Goal: Task Accomplishment & Management: Use online tool/utility

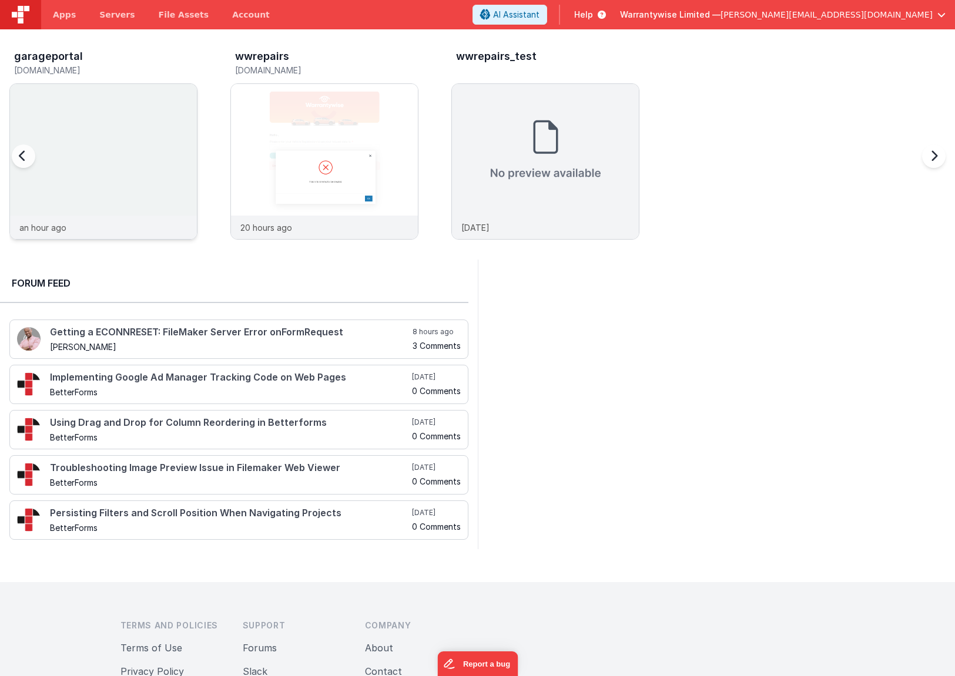
click at [163, 132] on img at bounding box center [103, 177] width 187 height 187
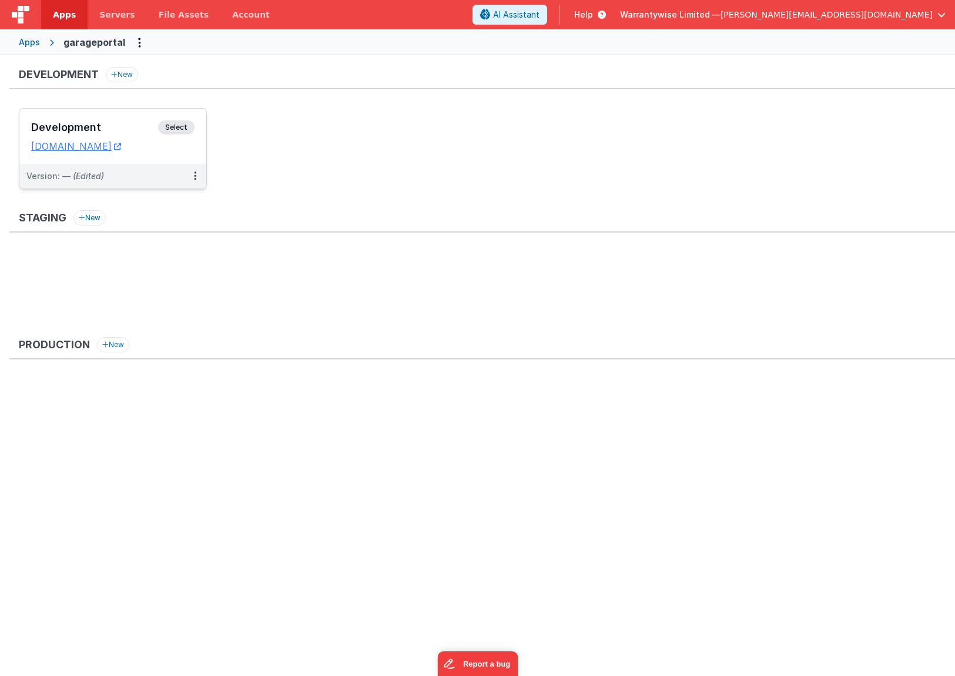
click at [133, 130] on h3 "Development" at bounding box center [94, 128] width 127 height 12
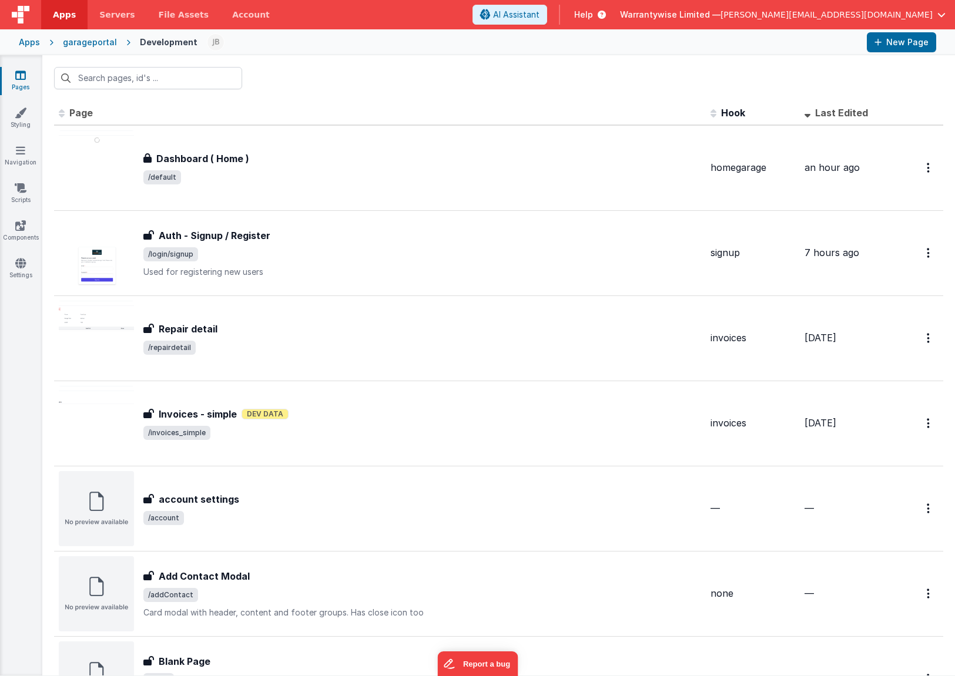
click at [829, 113] on span "Last Edited" at bounding box center [841, 113] width 53 height 12
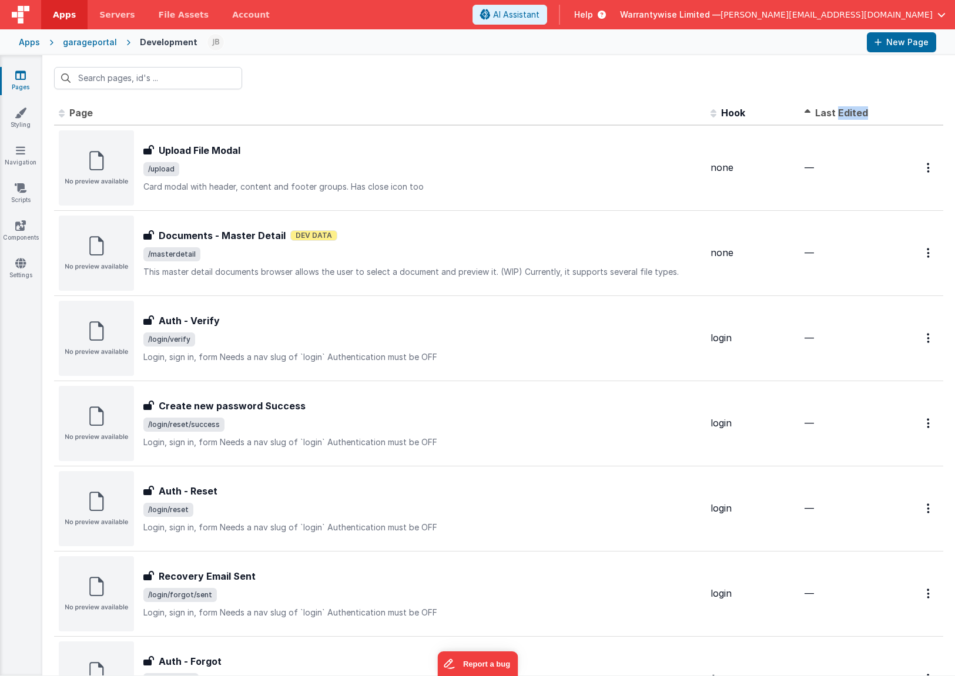
click at [829, 113] on span "Last Edited" at bounding box center [841, 113] width 53 height 12
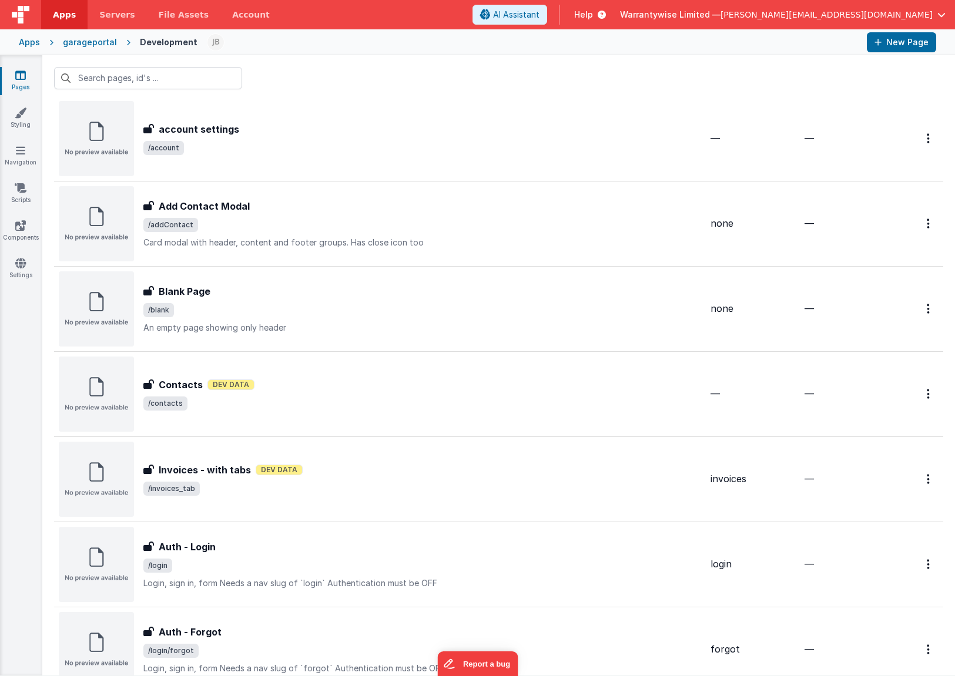
scroll to position [451, 0]
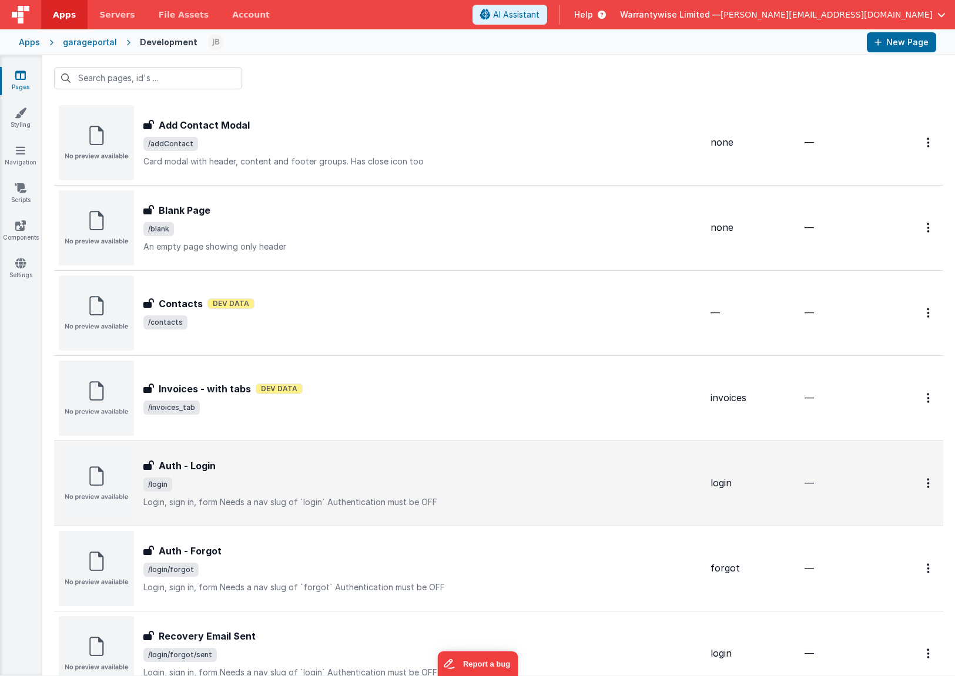
click at [379, 473] on div "Auth - Login Auth - Login /login Login, sign in, formNeeds a nav slug of `logi…" at bounding box center [421, 483] width 557 height 49
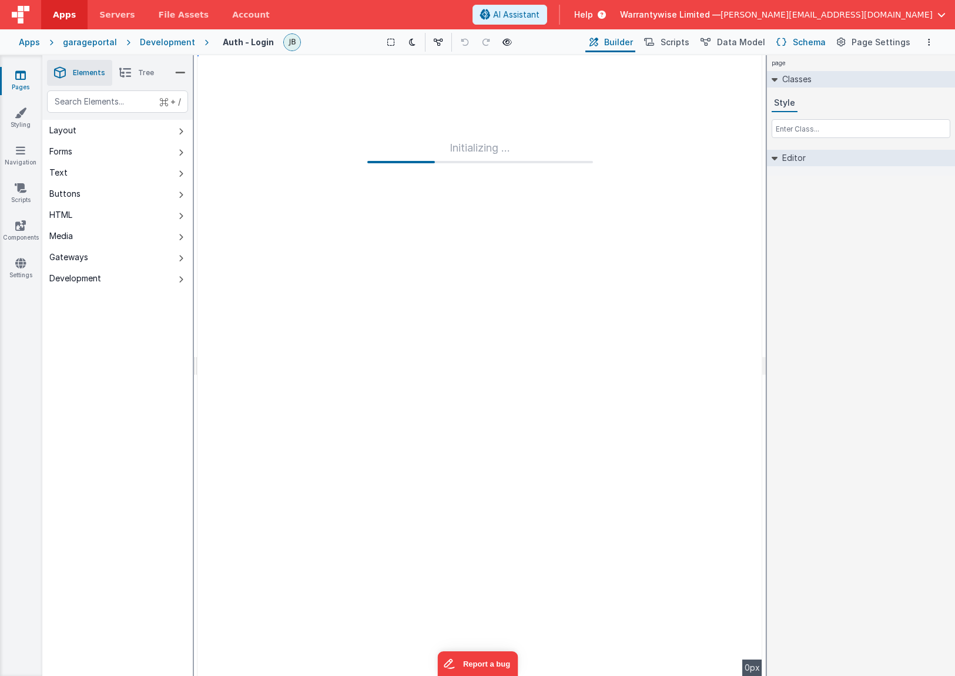
click at [805, 44] on span "Schema" at bounding box center [808, 42] width 33 height 12
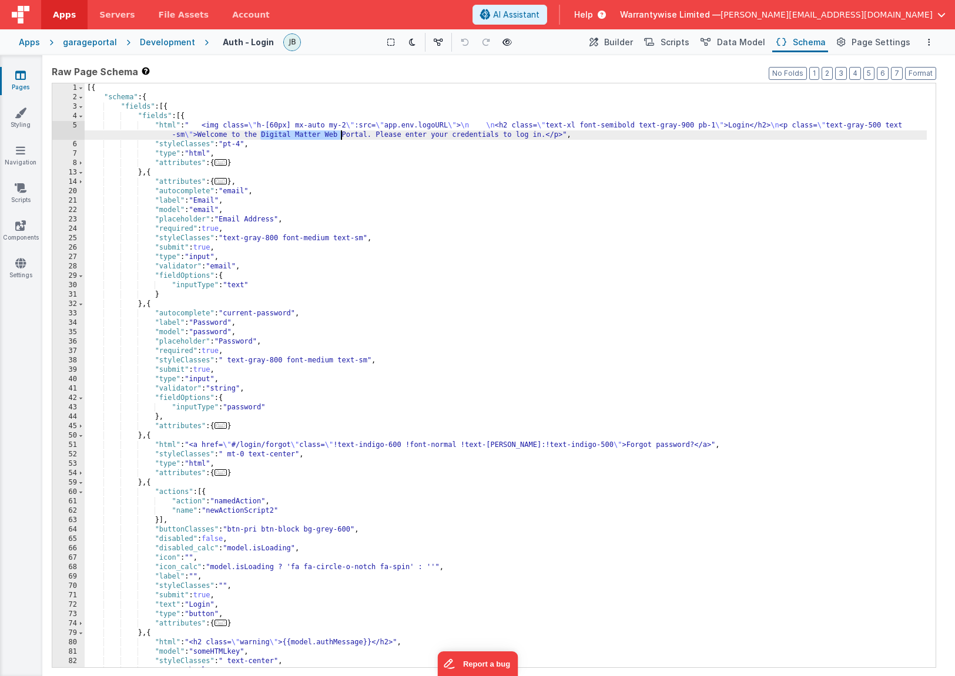
drag, startPoint x: 259, startPoint y: 135, endPoint x: 341, endPoint y: 135, distance: 82.2
click at [341, 135] on div "[{ "schema" : { "fields" : [{ "fields" : [{ "html" : " <img class= \" h-[60px] …" at bounding box center [506, 384] width 842 height 603
click at [929, 42] on icon "Options" at bounding box center [929, 42] width 2 height 8
click at [884, 59] on p "Save" at bounding box center [861, 65] width 74 height 12
click at [159, 46] on div "Development" at bounding box center [167, 42] width 55 height 12
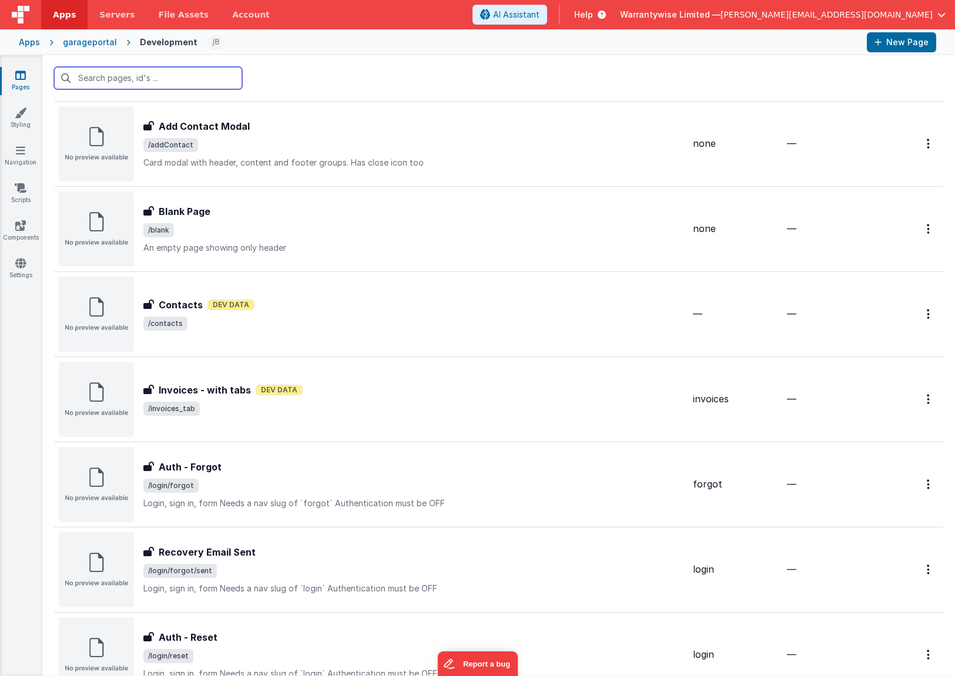
scroll to position [636, 0]
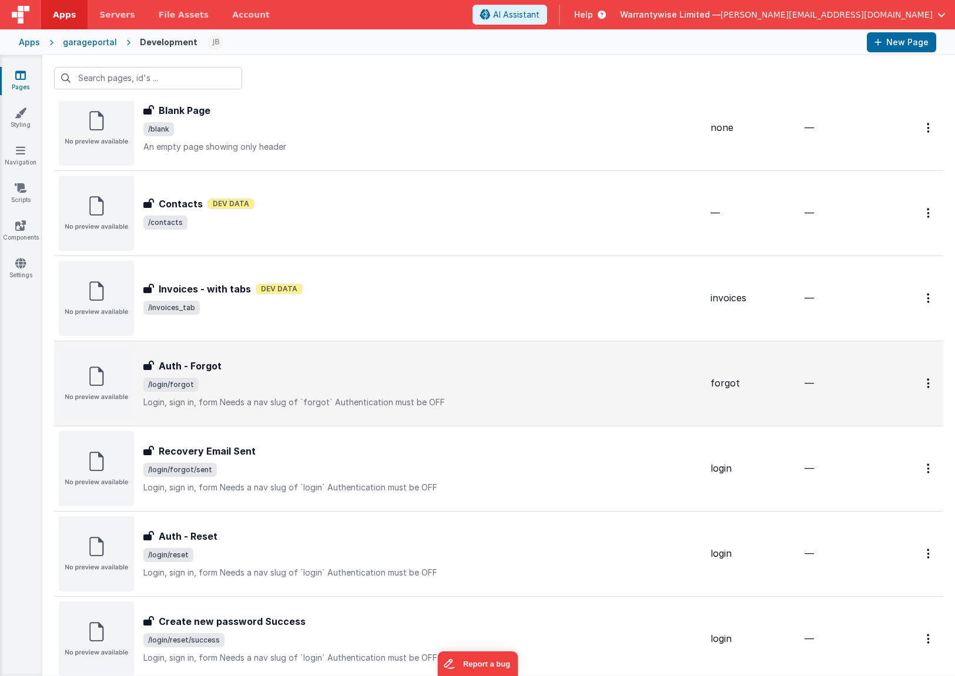
click at [303, 375] on div "Auth - Forgot Auth - Forgot /login/forgot Login, sign in, formNeeds a nav slug…" at bounding box center [421, 383] width 557 height 49
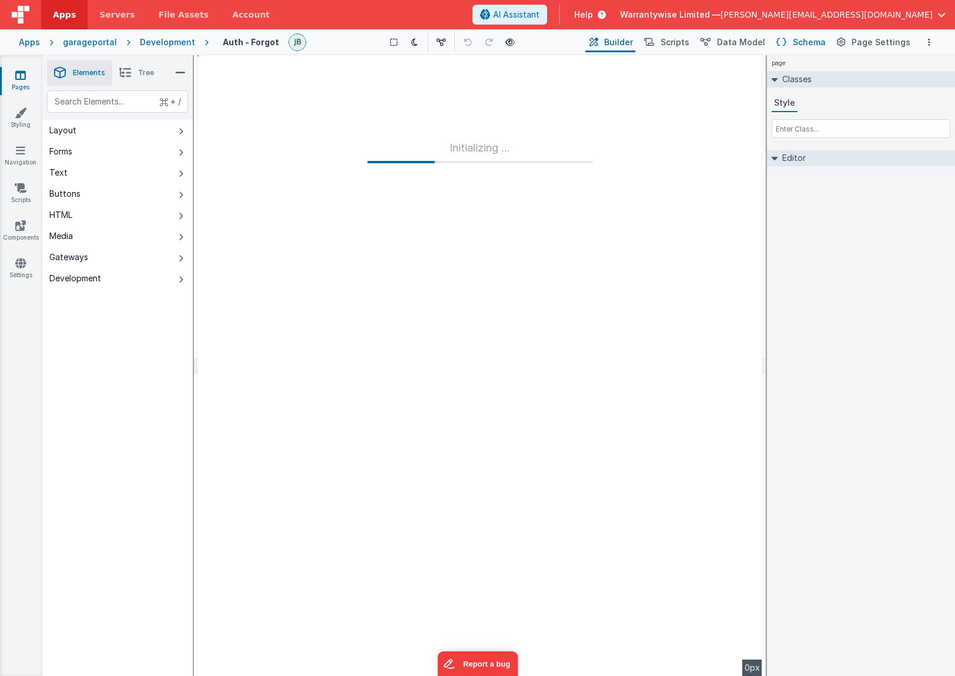
click at [795, 42] on button "Schema" at bounding box center [800, 42] width 56 height 20
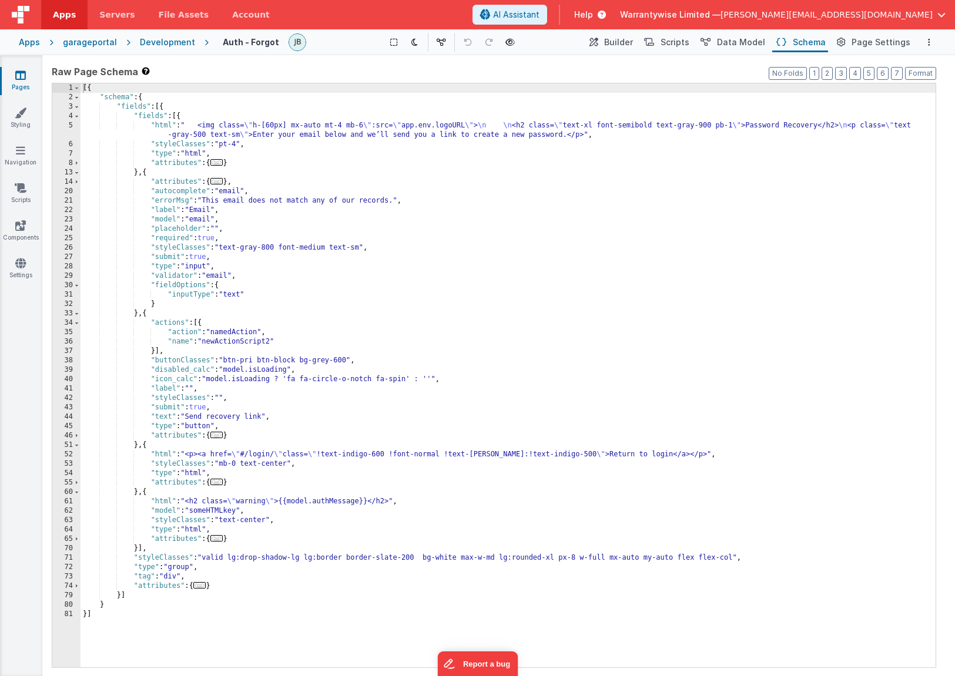
click at [150, 43] on div "Development" at bounding box center [167, 42] width 55 height 12
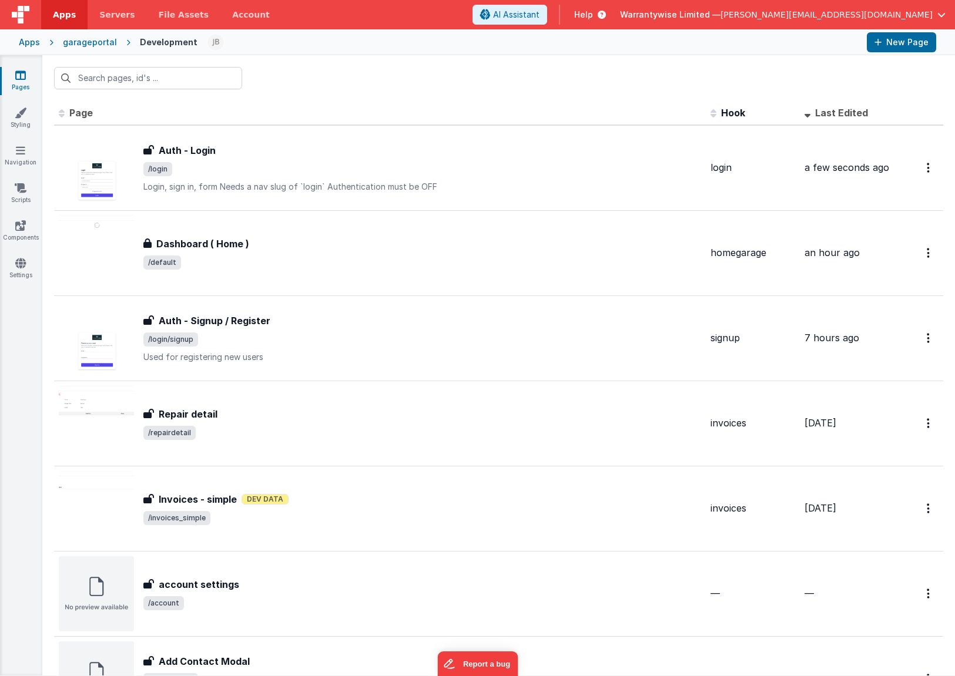
click at [70, 40] on div "garageportal" at bounding box center [90, 42] width 54 height 12
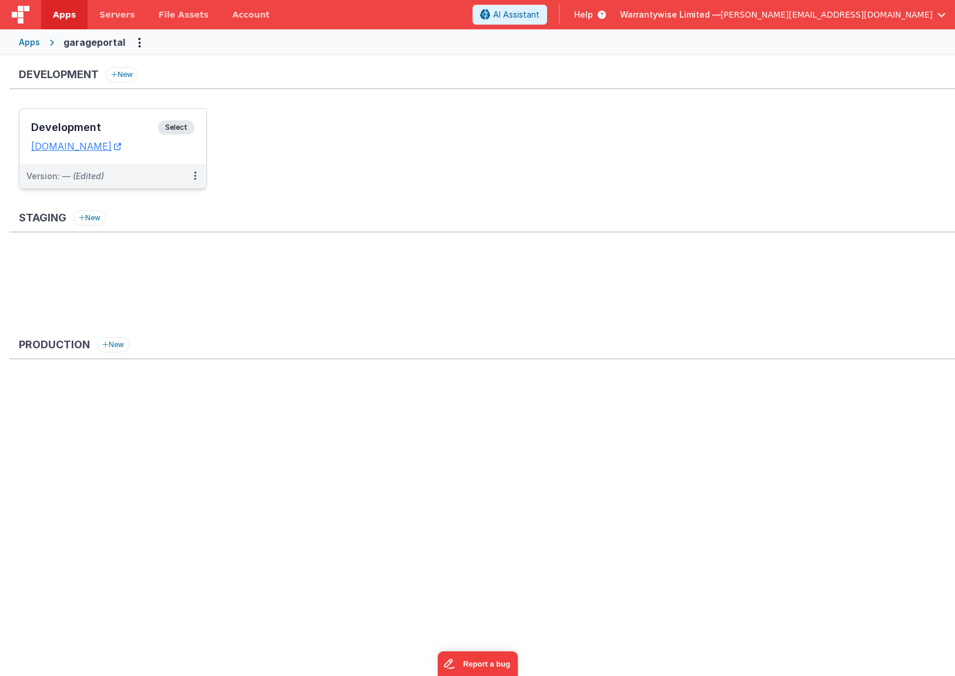
click at [85, 123] on h3 "Development" at bounding box center [94, 128] width 127 height 12
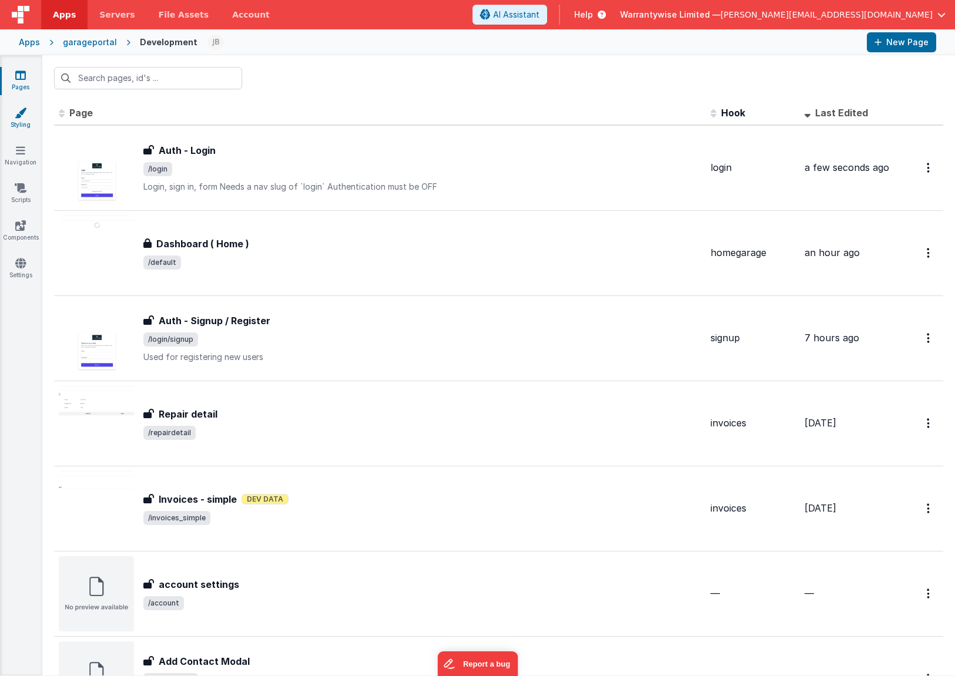
click at [16, 113] on icon at bounding box center [21, 113] width 12 height 12
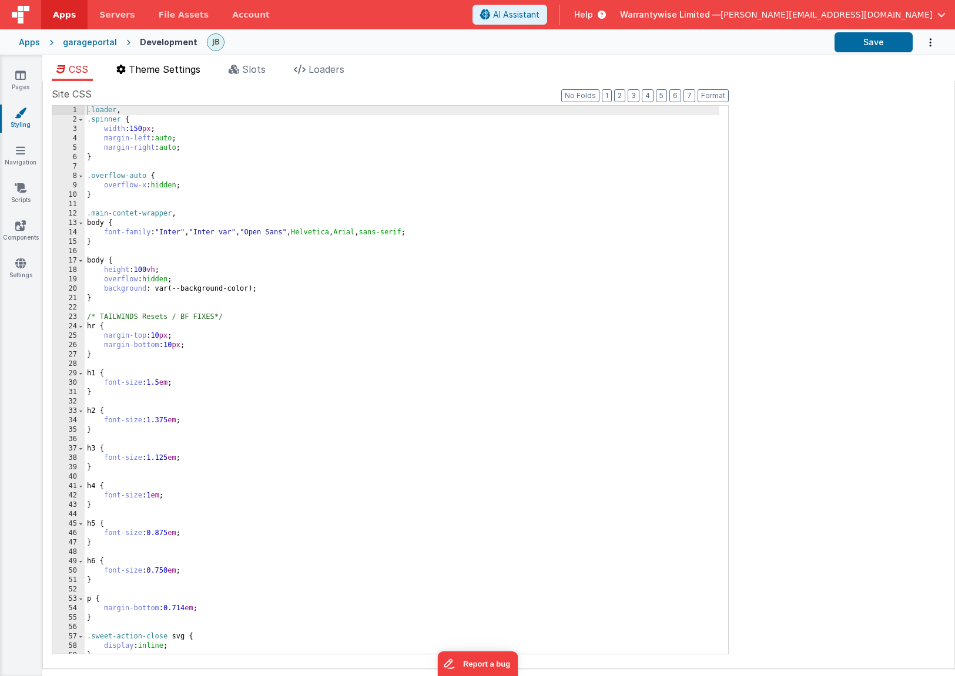
click at [168, 69] on span "Theme Settings" at bounding box center [165, 69] width 72 height 12
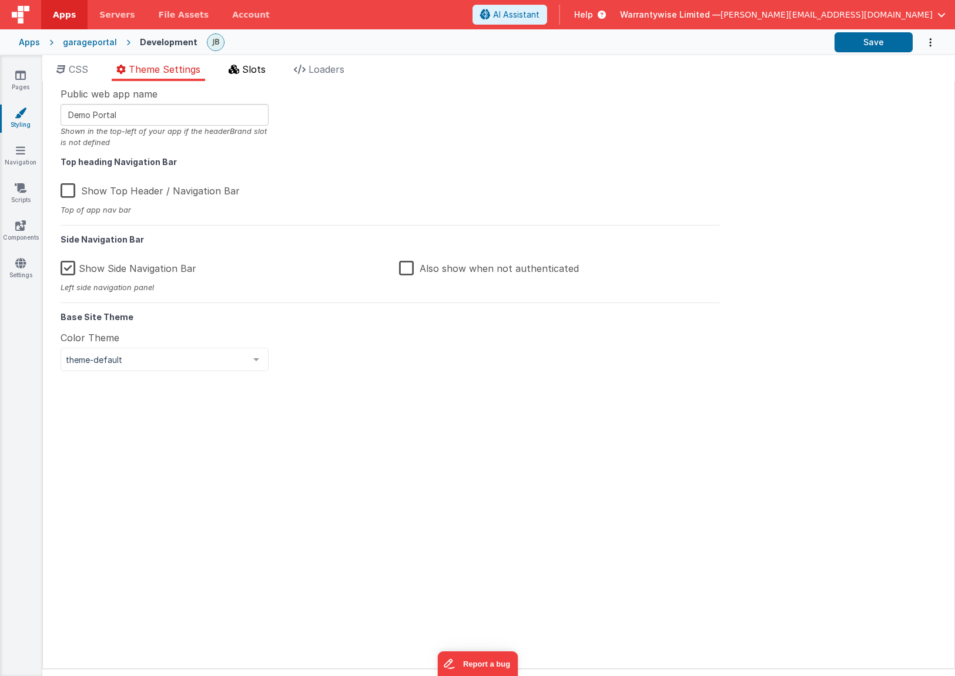
click at [253, 72] on span "Slots" at bounding box center [253, 69] width 23 height 12
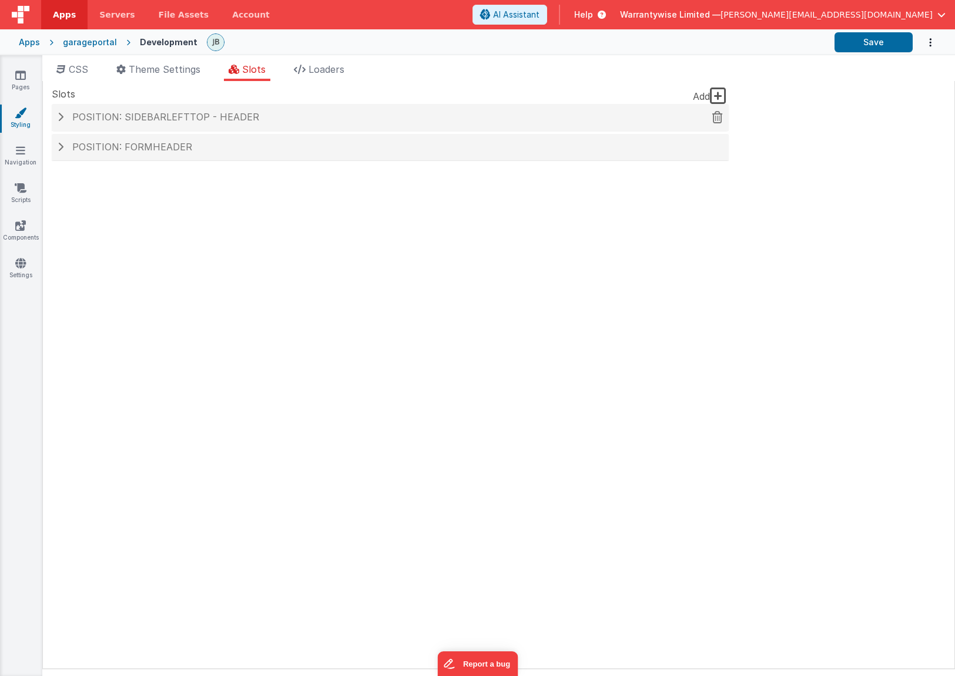
click at [58, 120] on span at bounding box center [61, 116] width 6 height 9
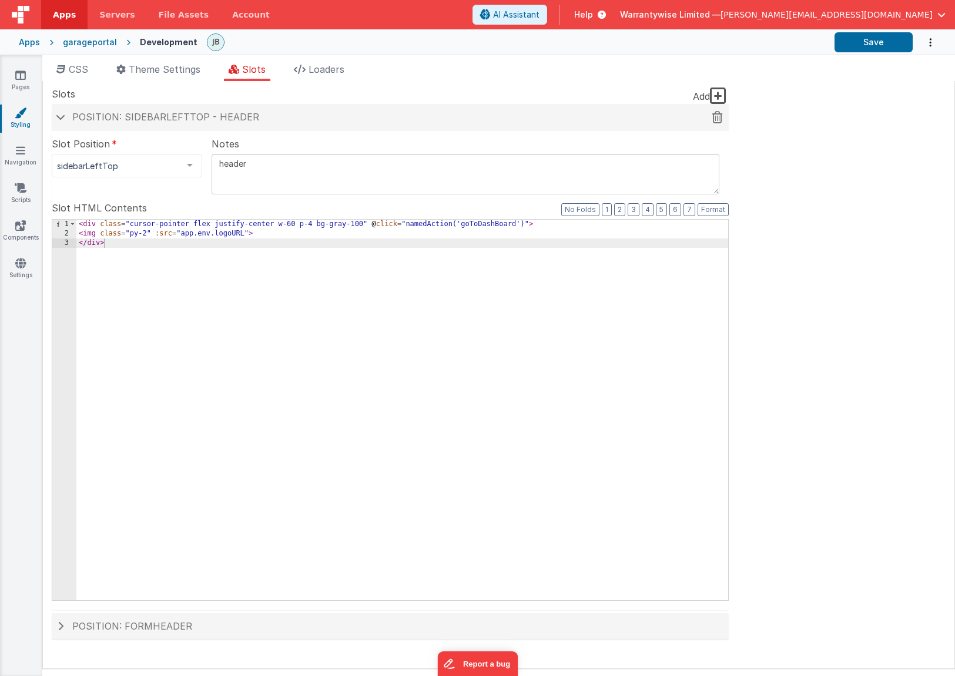
click at [58, 120] on h4 "Position: sidebarLeftTop - header" at bounding box center [390, 117] width 665 height 11
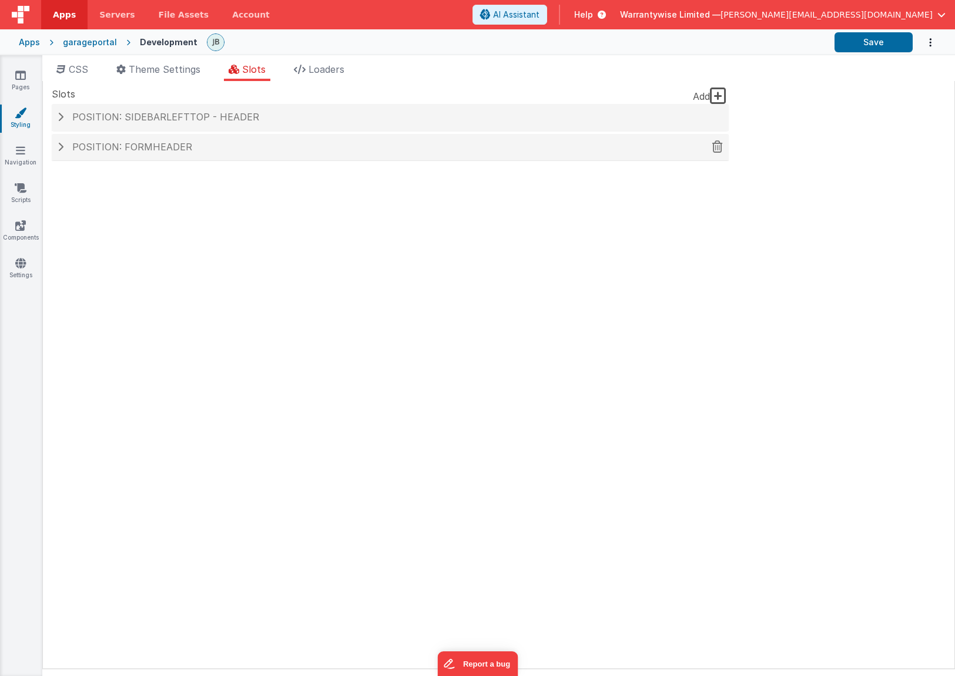
click at [63, 154] on div "Position: formHeader" at bounding box center [390, 147] width 677 height 27
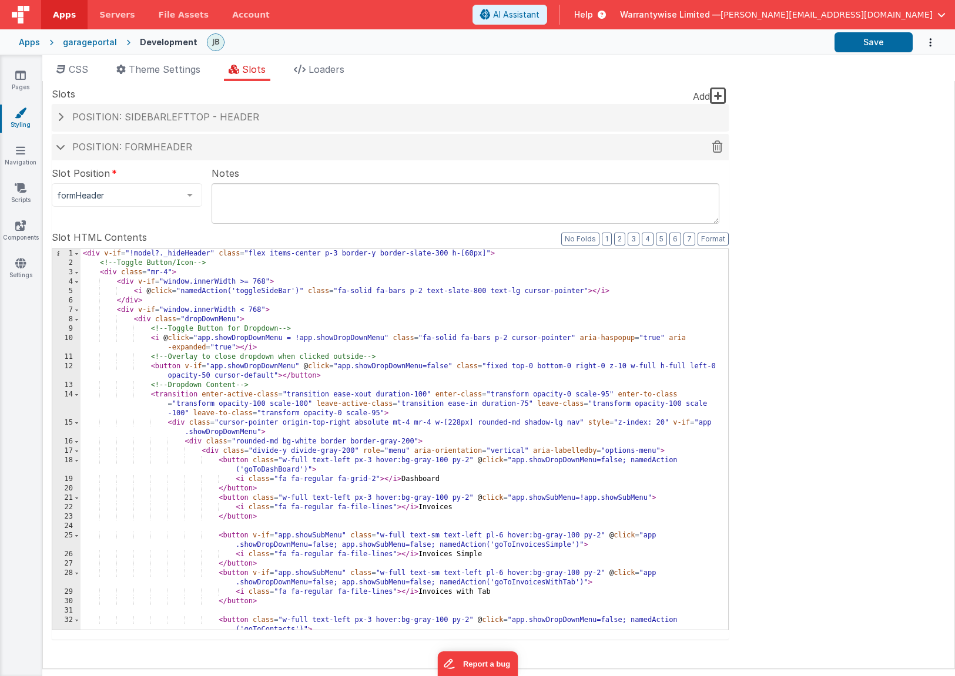
click at [63, 154] on div "Position: formHeader" at bounding box center [390, 147] width 677 height 27
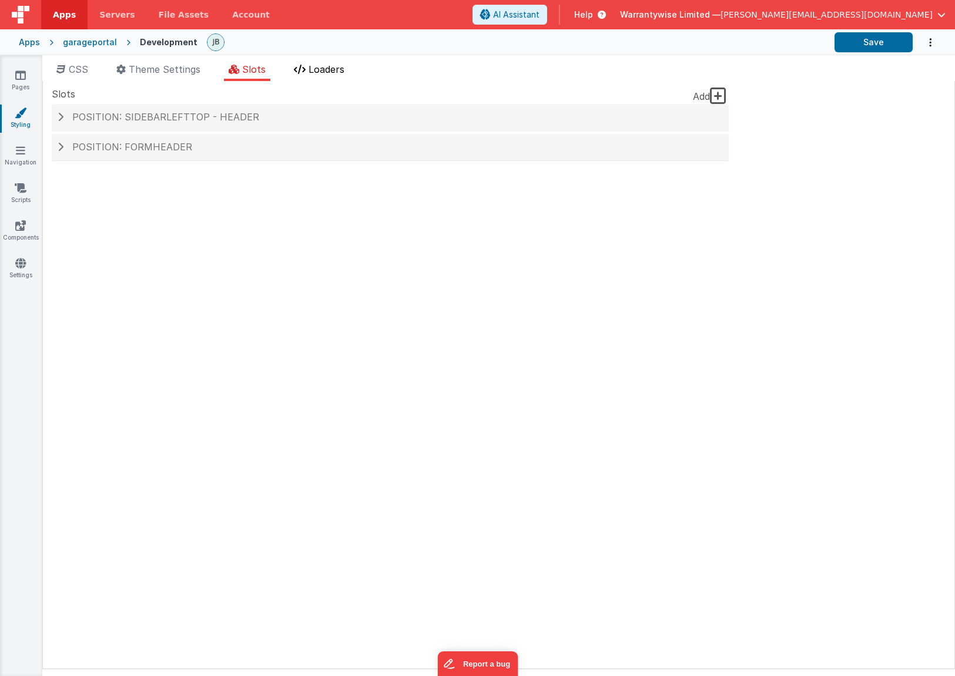
click at [324, 74] on span "Loaders" at bounding box center [326, 69] width 36 height 12
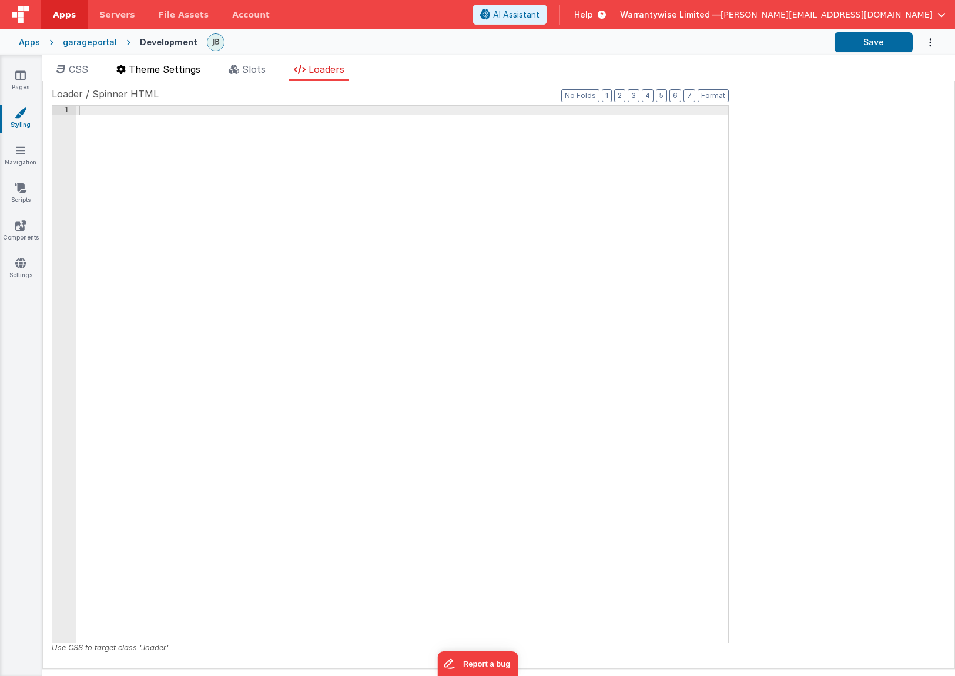
click at [139, 66] on span "Theme Settings" at bounding box center [165, 69] width 72 height 12
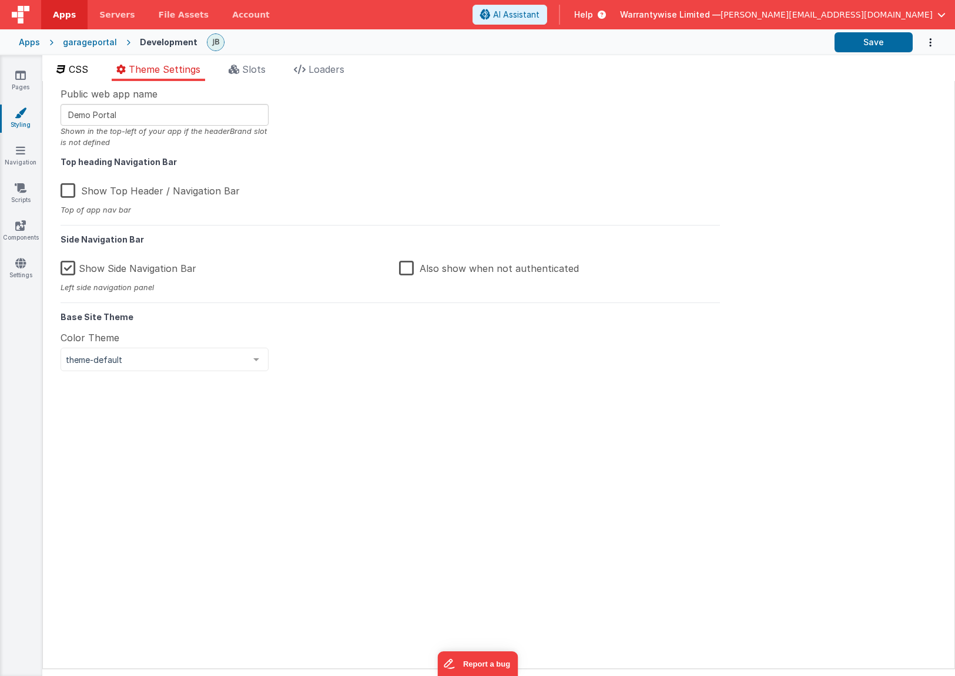
click at [88, 70] on span "CSS" at bounding box center [78, 69] width 19 height 12
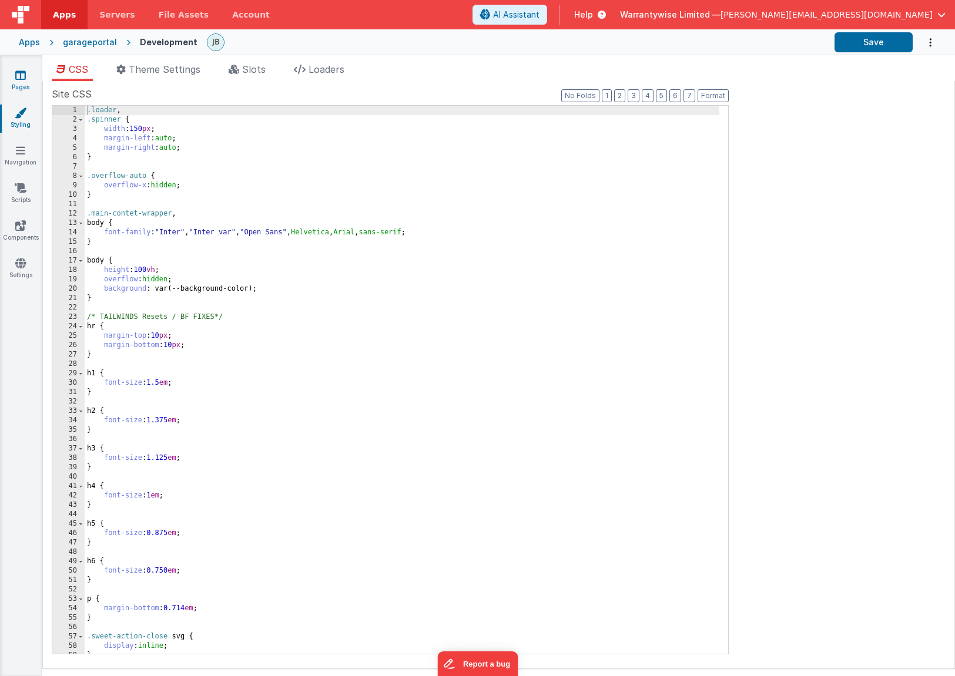
click at [24, 82] on link "Pages" at bounding box center [20, 80] width 42 height 23
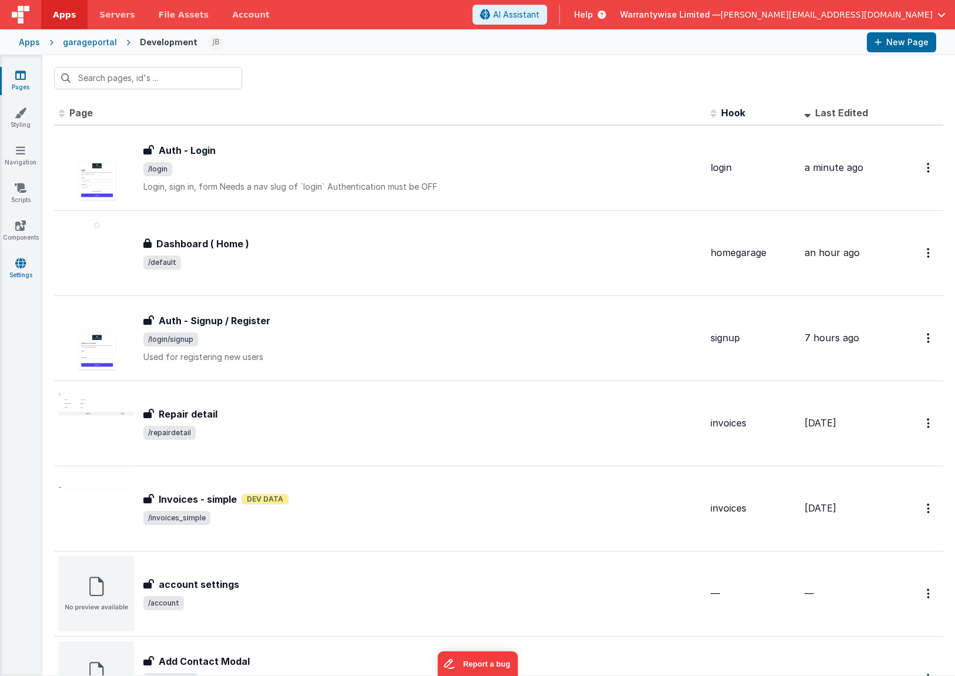
click at [24, 264] on icon at bounding box center [20, 263] width 11 height 12
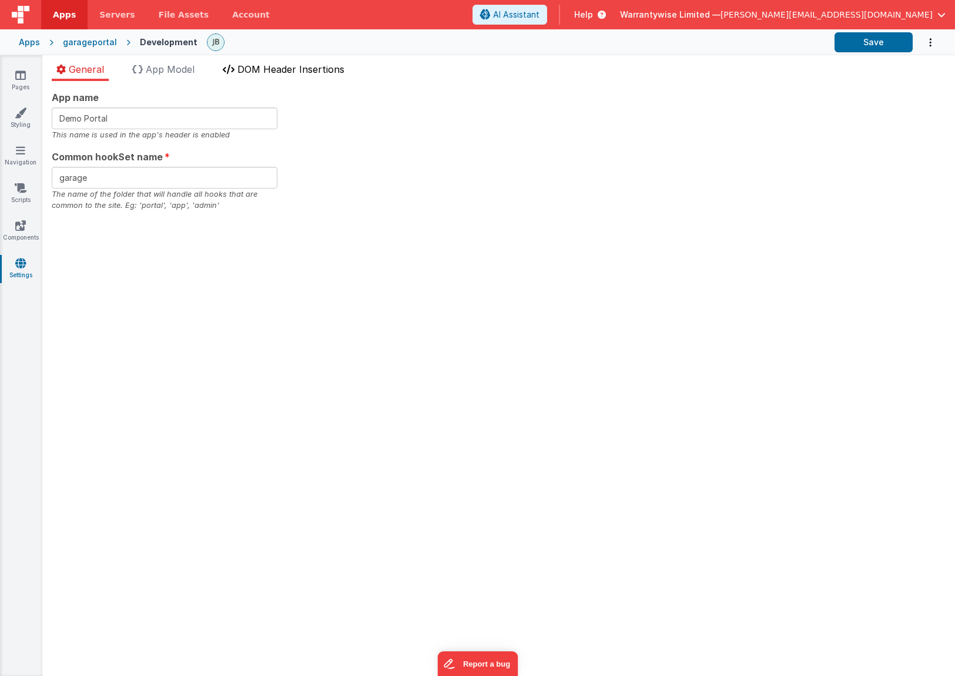
click at [292, 70] on span "DOM Header Insertions" at bounding box center [290, 69] width 107 height 12
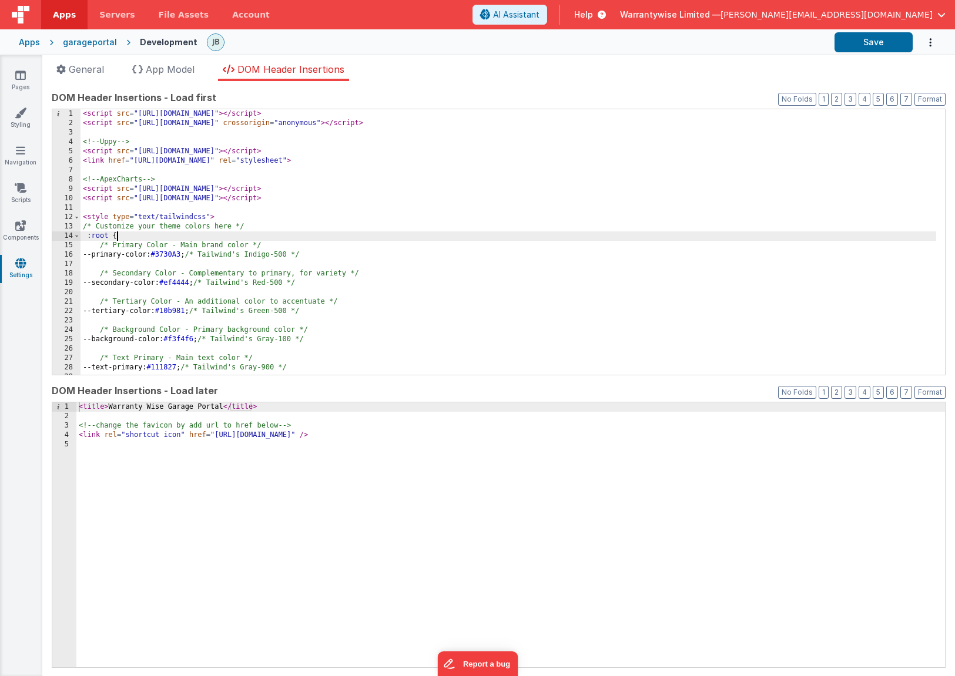
click at [388, 235] on div "< script src = "[URL][DOMAIN_NAME]" > </ script > < script src = "[URL][DOMAIN_…" at bounding box center [507, 251] width 855 height 284
click at [94, 46] on div "garageportal" at bounding box center [90, 42] width 54 height 12
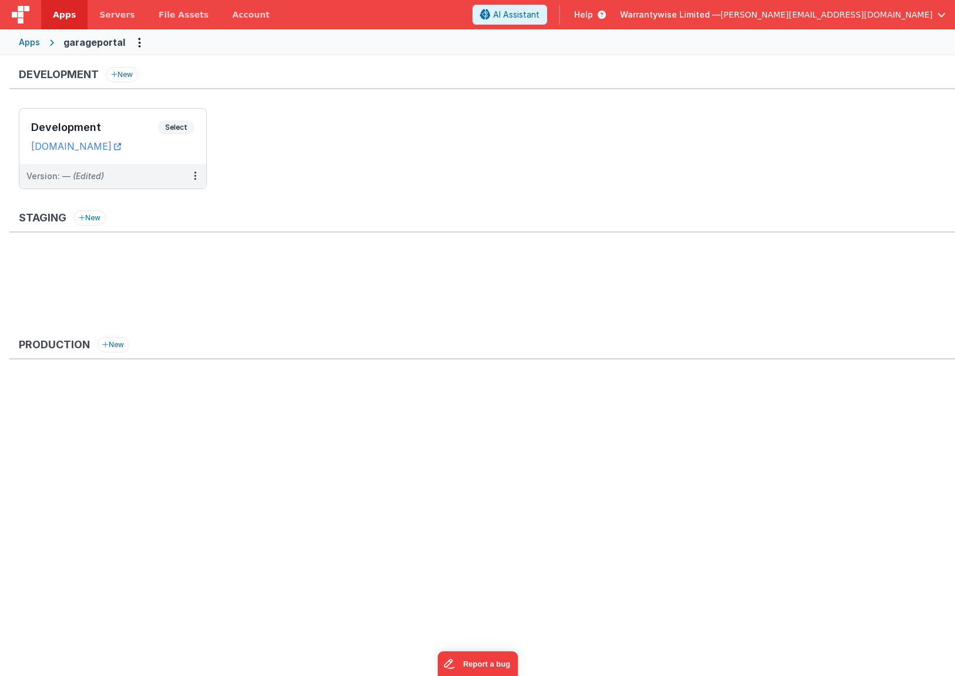
click at [29, 43] on div "Apps" at bounding box center [29, 42] width 21 height 12
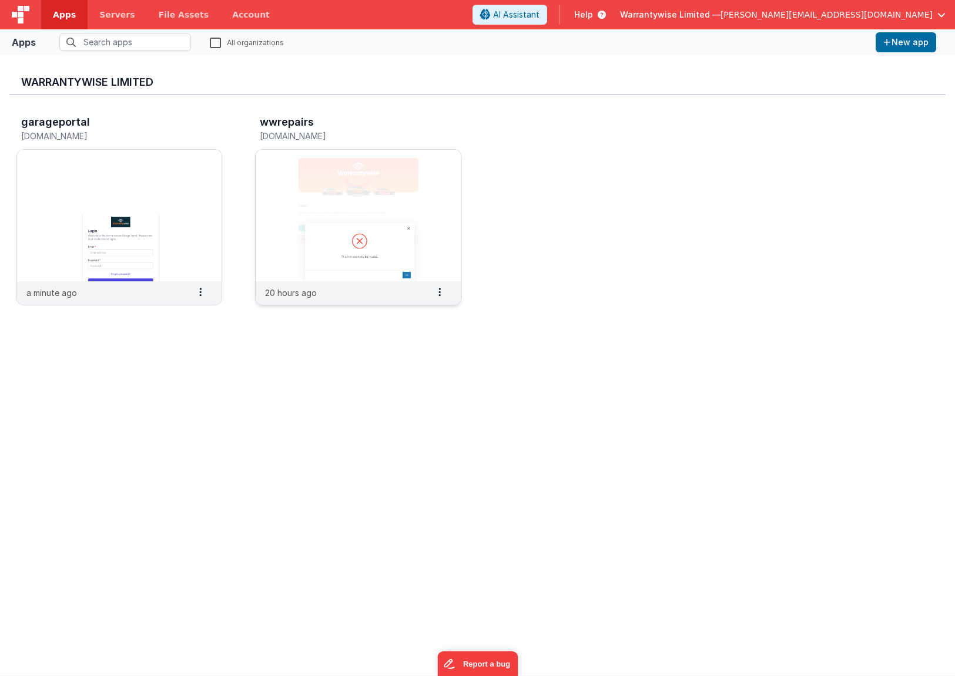
click at [278, 179] on img at bounding box center [358, 216] width 204 height 132
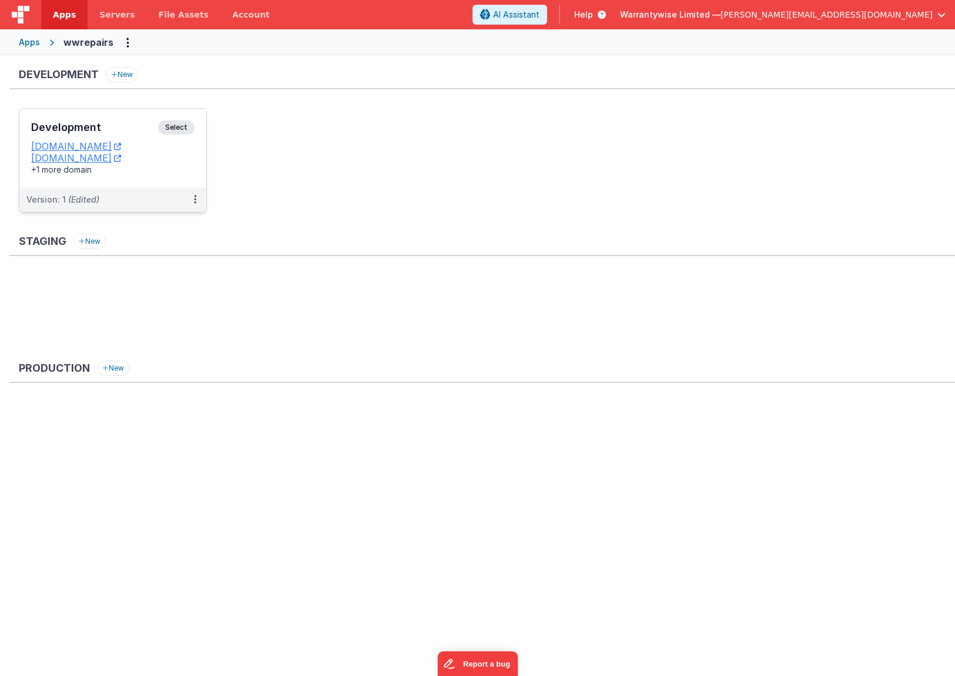
click at [125, 131] on h3 "Development" at bounding box center [94, 128] width 127 height 12
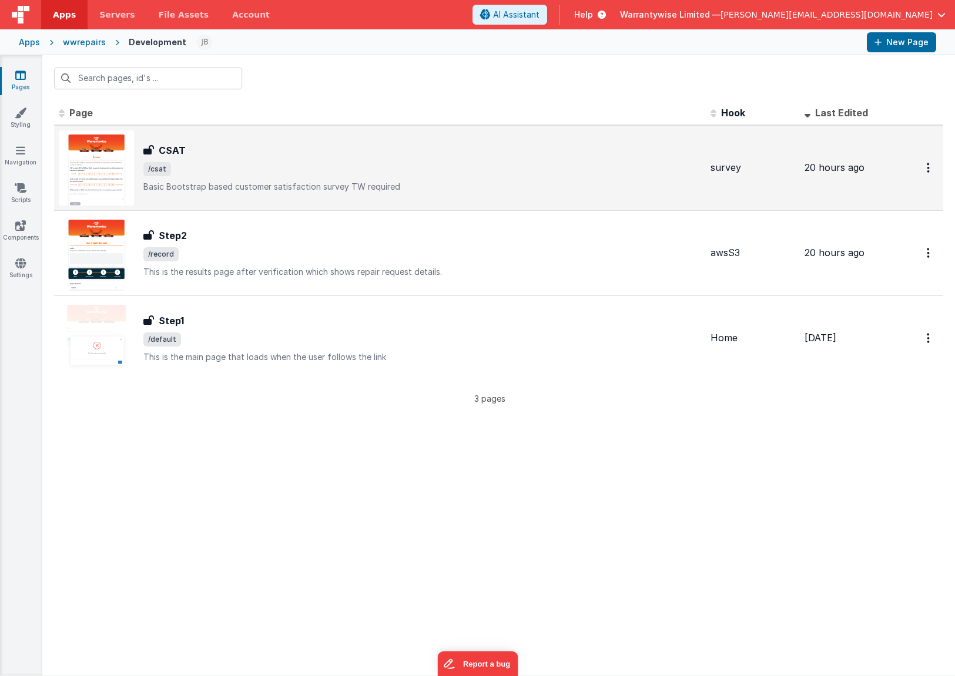
click at [226, 139] on div "CSAT CSAT /csat Basic Bootstrap based customer satisfaction survey TW required" at bounding box center [380, 167] width 642 height 75
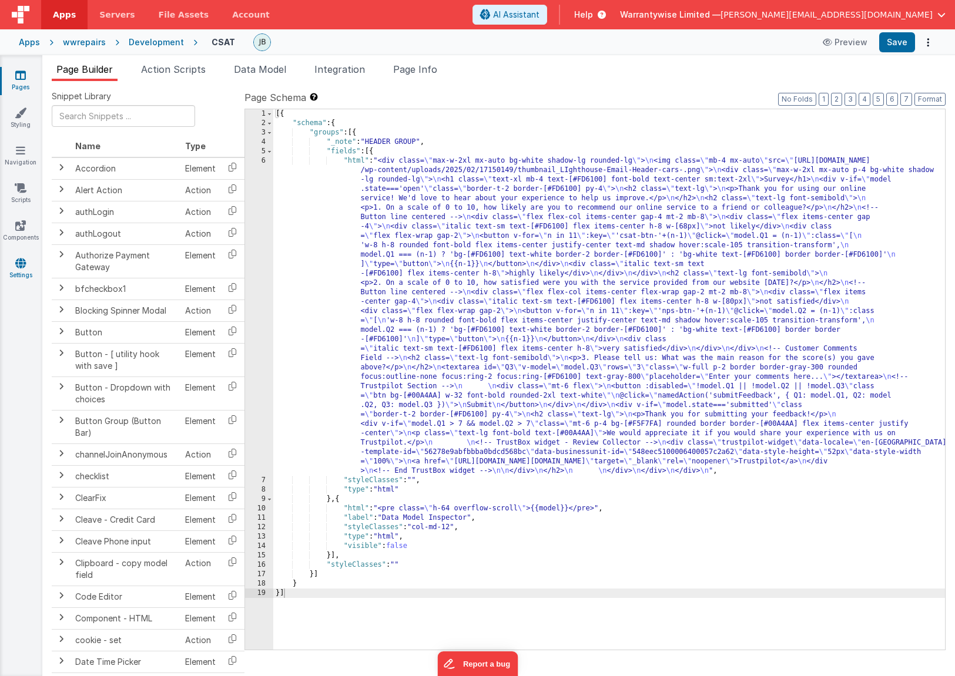
click at [20, 266] on icon at bounding box center [20, 263] width 11 height 12
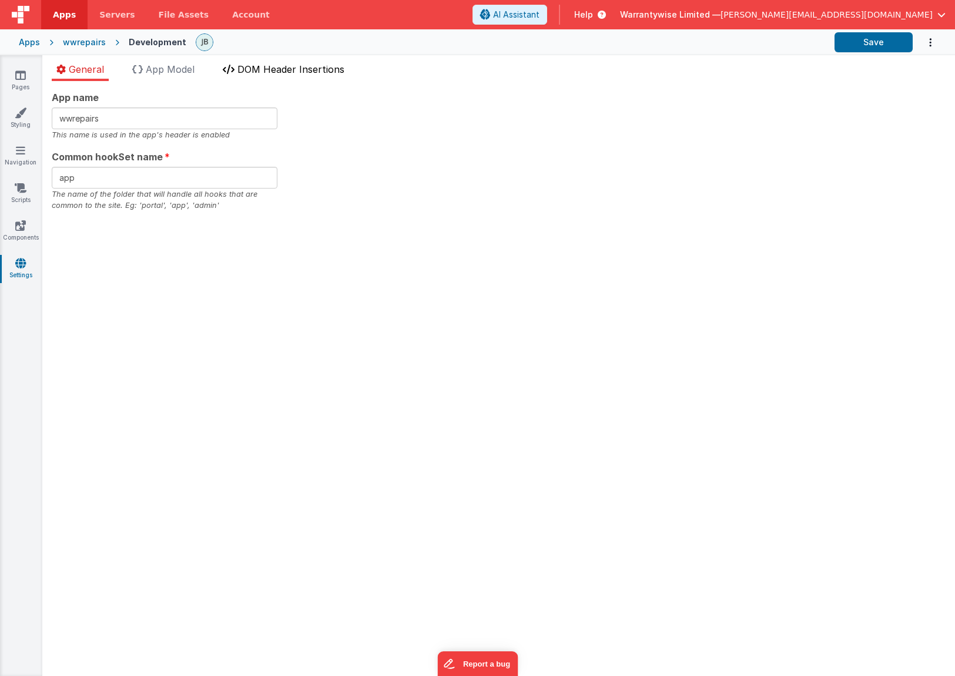
click at [271, 71] on span "DOM Header Insertions" at bounding box center [290, 69] width 107 height 12
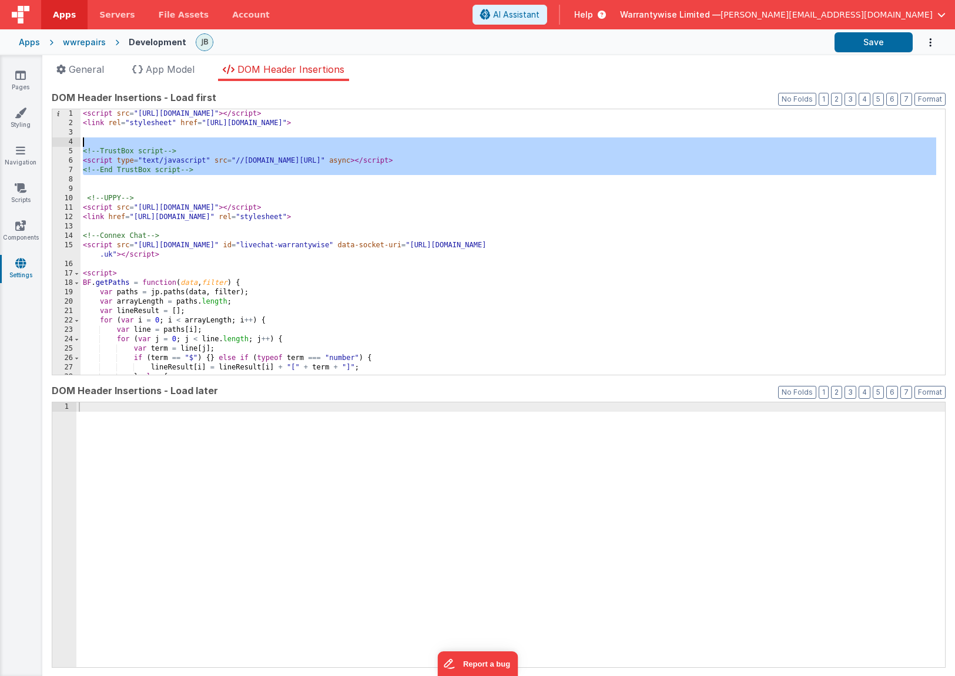
drag, startPoint x: 113, startPoint y: 181, endPoint x: 102, endPoint y: 140, distance: 42.2
click at [102, 140] on div "< script src = "[URL][DOMAIN_NAME]" > </ script > < link rel = "stylesheet" hre…" at bounding box center [507, 251] width 855 height 284
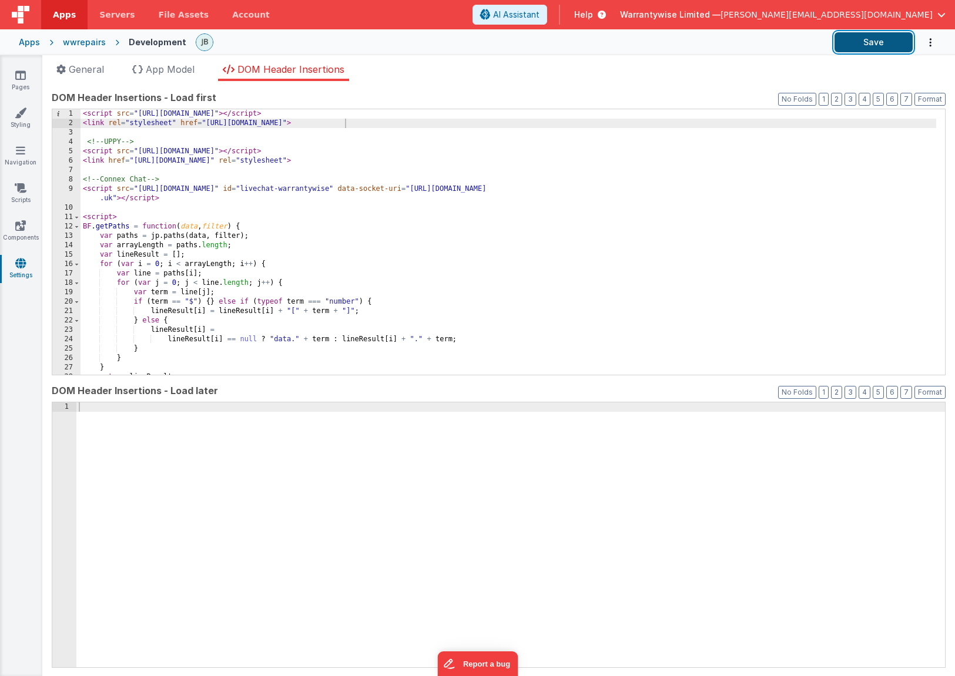
click at [849, 37] on button "Save" at bounding box center [873, 42] width 78 height 20
click at [865, 40] on button "Save" at bounding box center [873, 42] width 78 height 20
click at [79, 43] on div "wwrepairs" at bounding box center [84, 42] width 43 height 12
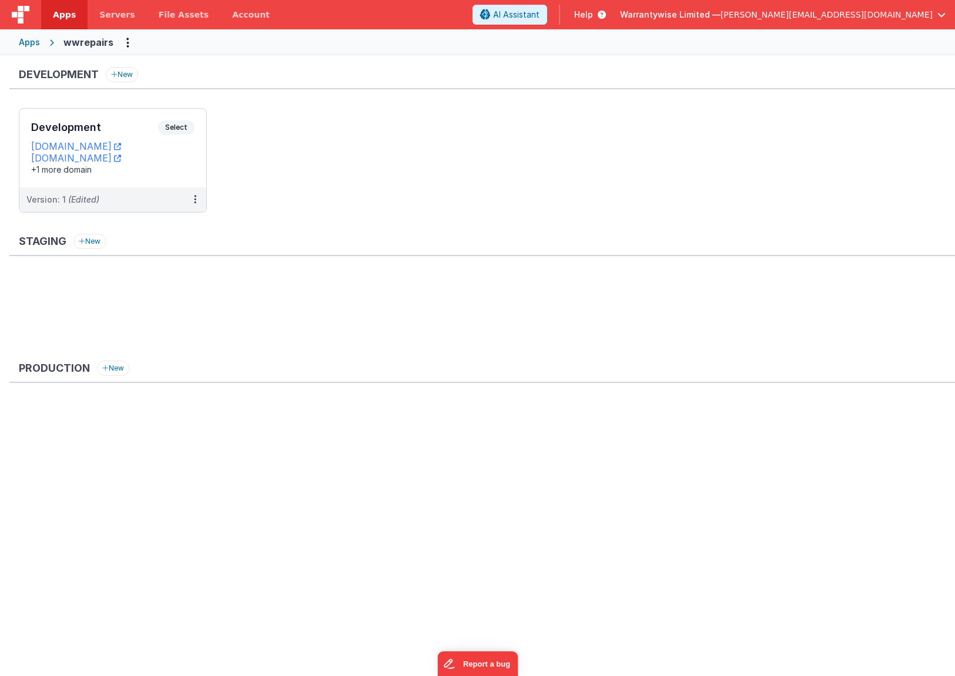
click at [30, 45] on div "Apps" at bounding box center [29, 42] width 21 height 12
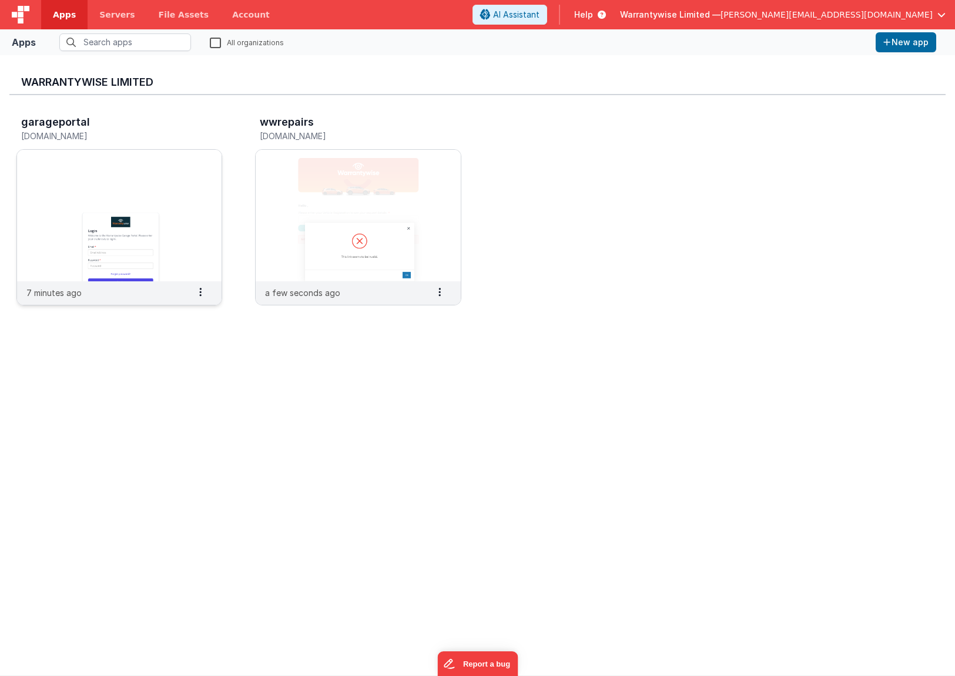
click at [125, 168] on img at bounding box center [119, 216] width 204 height 132
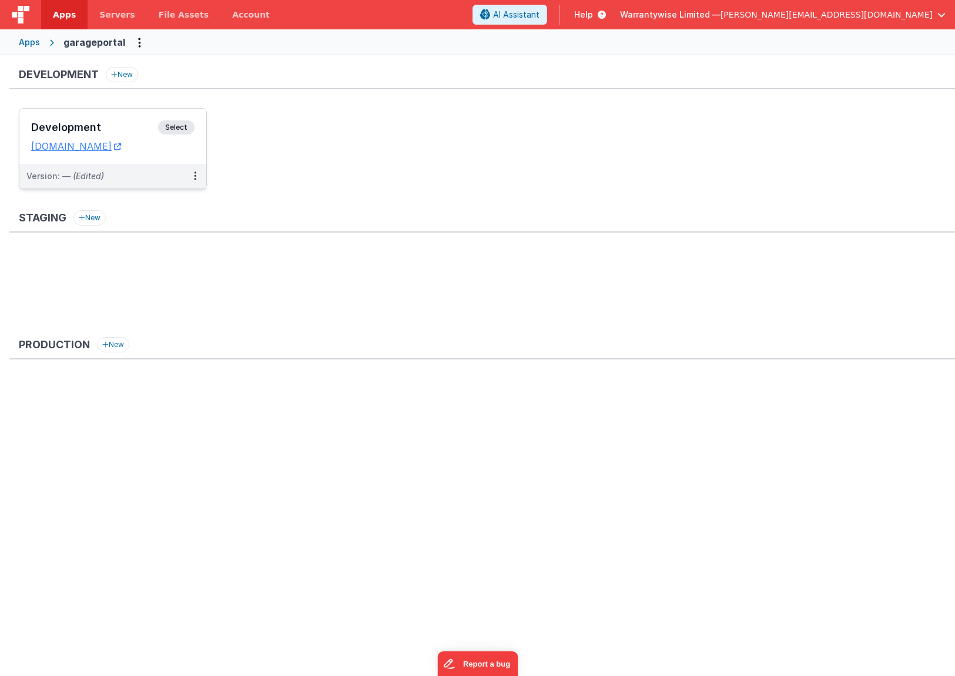
click at [109, 125] on h3 "Development" at bounding box center [94, 128] width 127 height 12
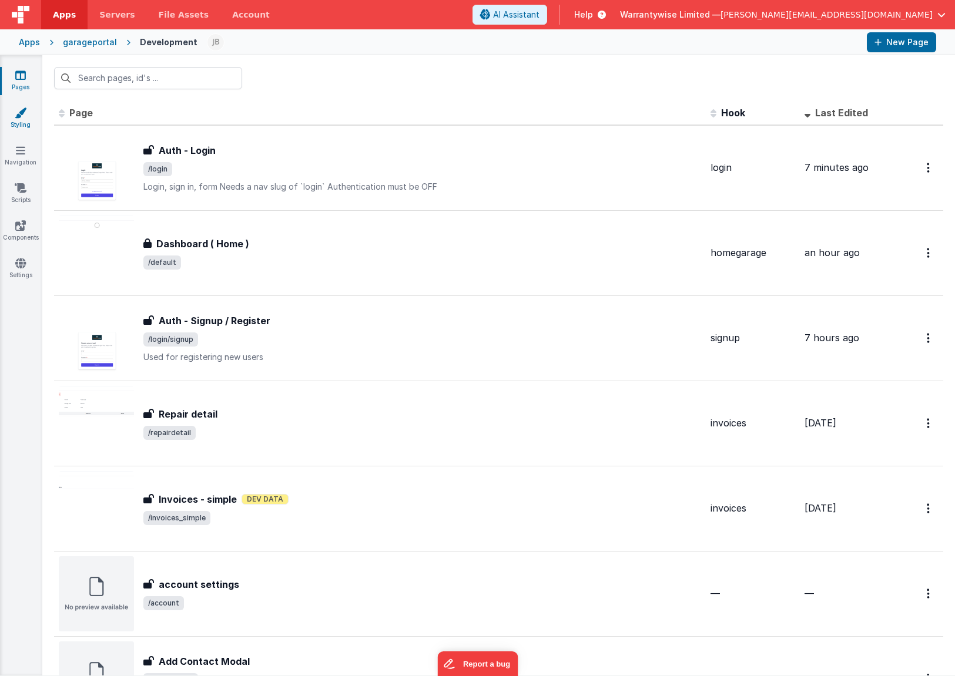
click at [21, 120] on link "Styling" at bounding box center [20, 118] width 42 height 23
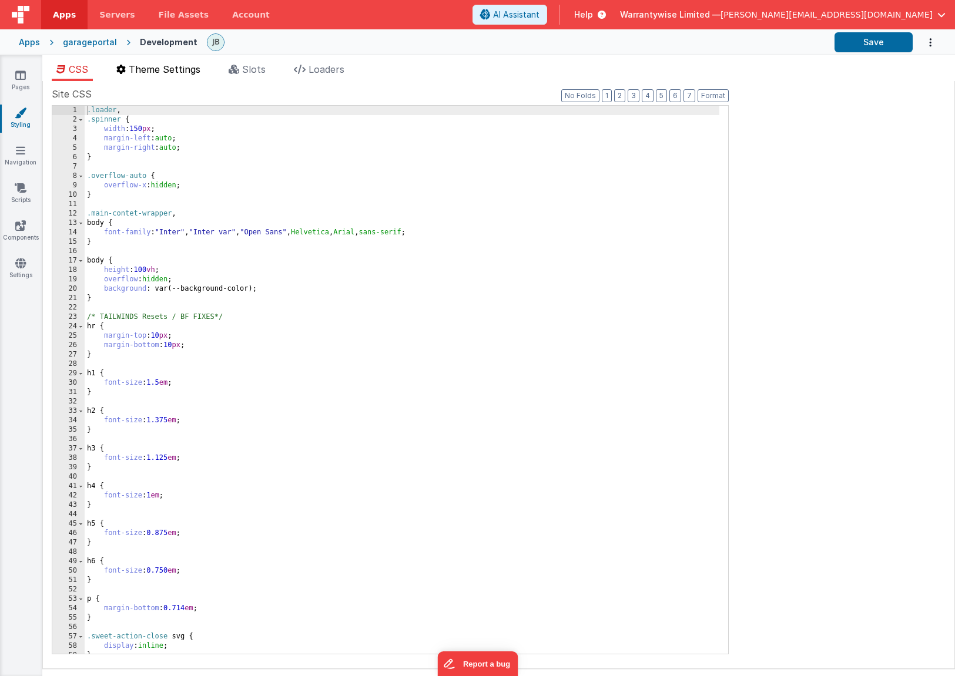
click at [164, 75] on li "Theme Settings" at bounding box center [158, 71] width 93 height 19
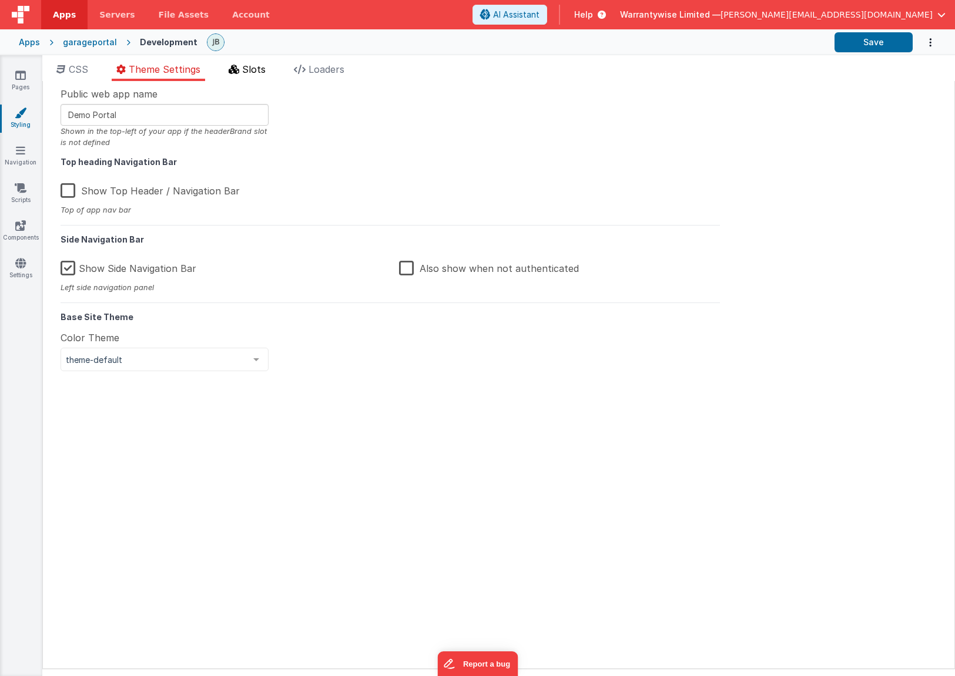
click at [258, 75] on li "Slots" at bounding box center [247, 71] width 46 height 19
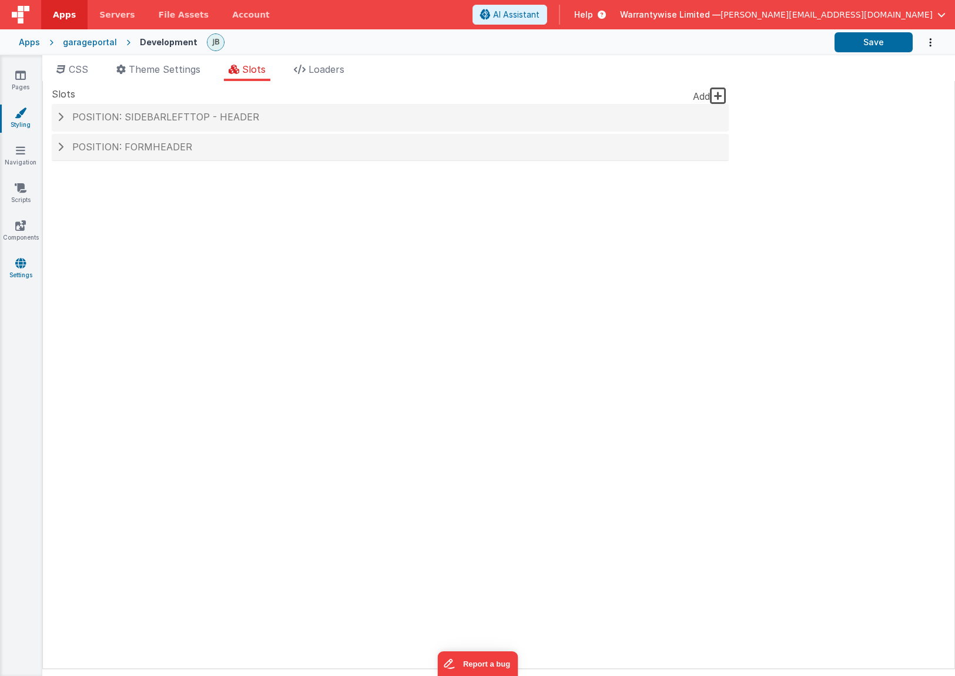
click at [22, 268] on icon at bounding box center [20, 263] width 11 height 12
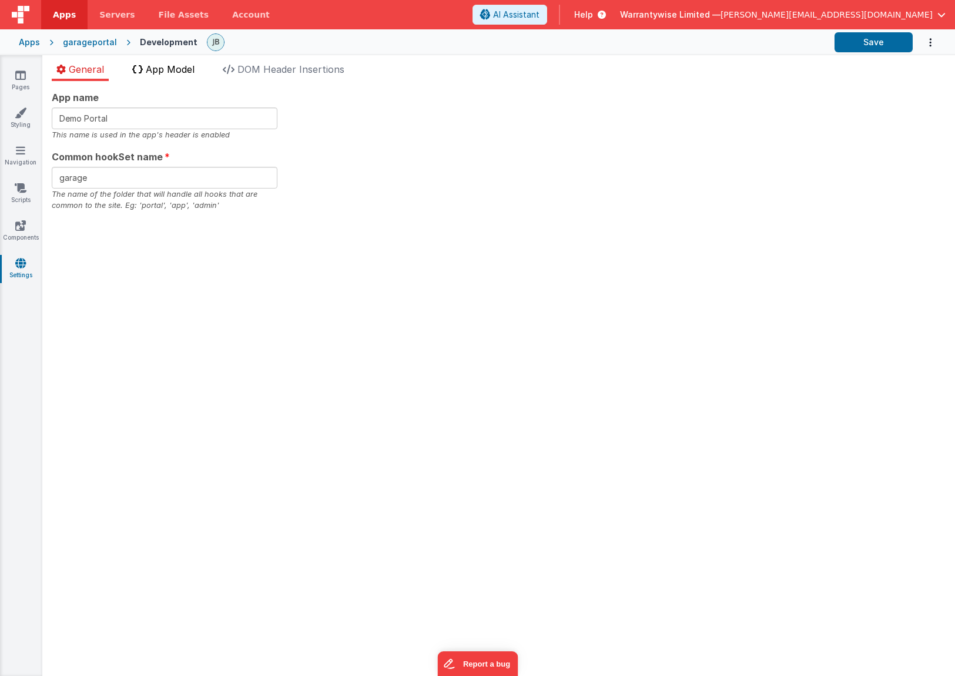
click at [167, 63] on span "App Model" at bounding box center [170, 69] width 49 height 12
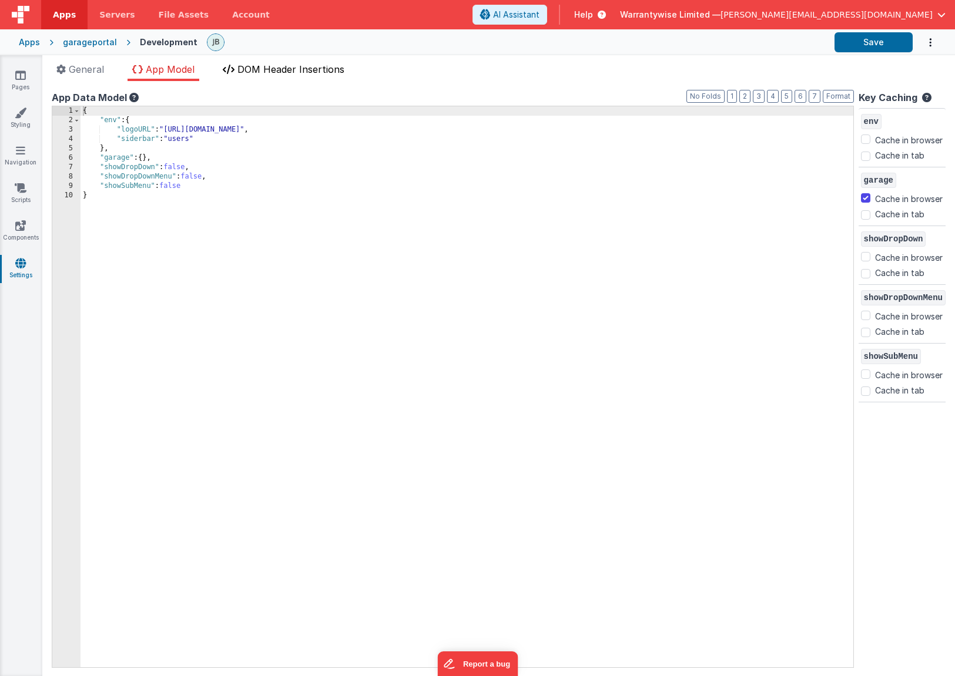
click at [279, 73] on span "DOM Header Insertions" at bounding box center [290, 69] width 107 height 12
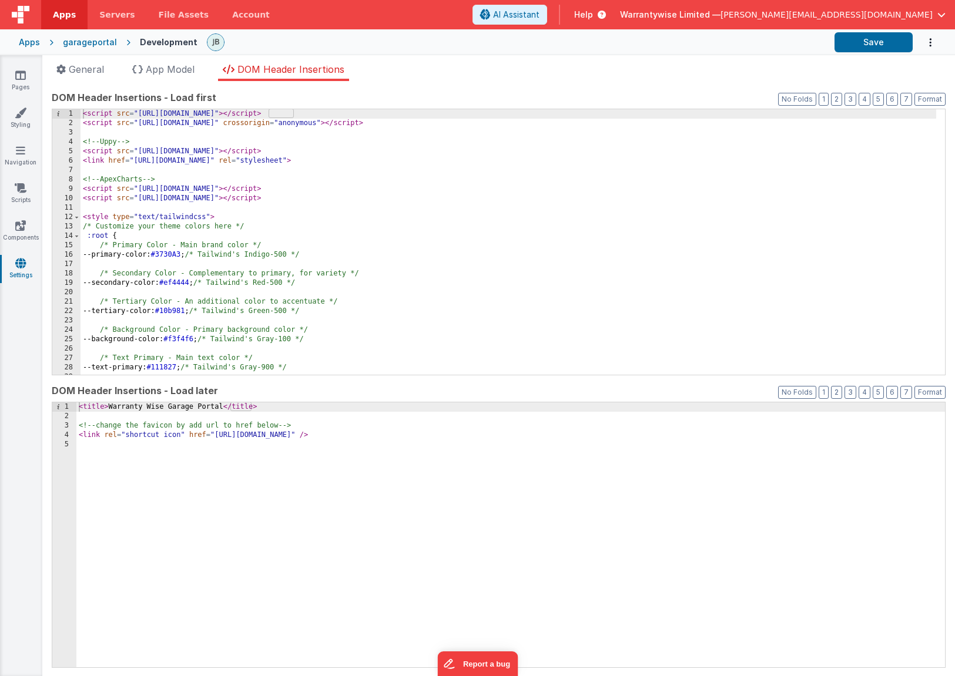
click at [88, 43] on div "garageportal" at bounding box center [90, 42] width 54 height 12
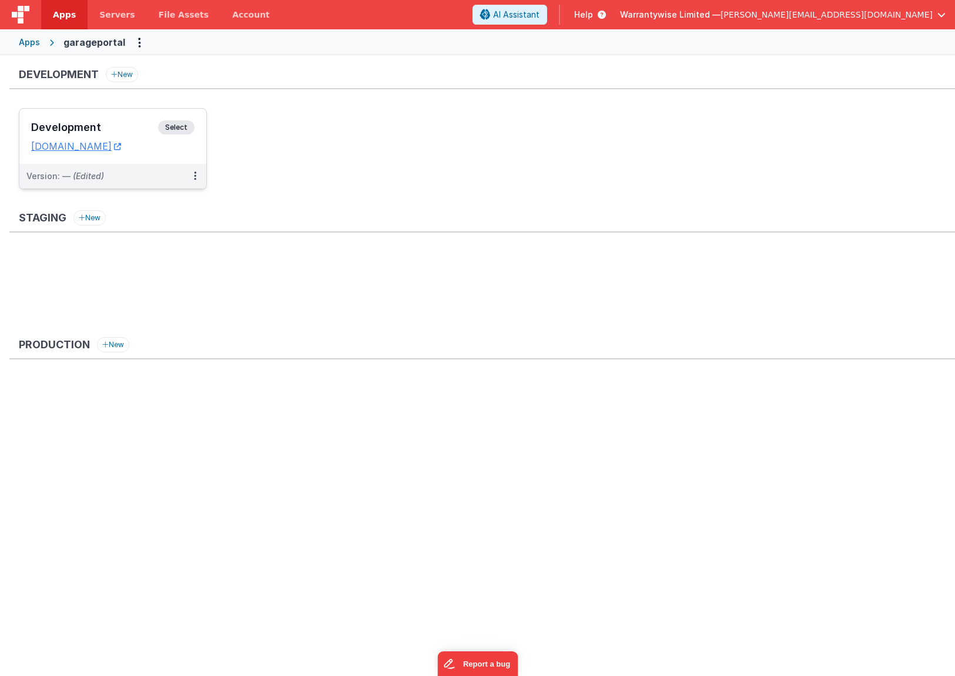
click at [105, 126] on h3 "Development" at bounding box center [94, 128] width 127 height 12
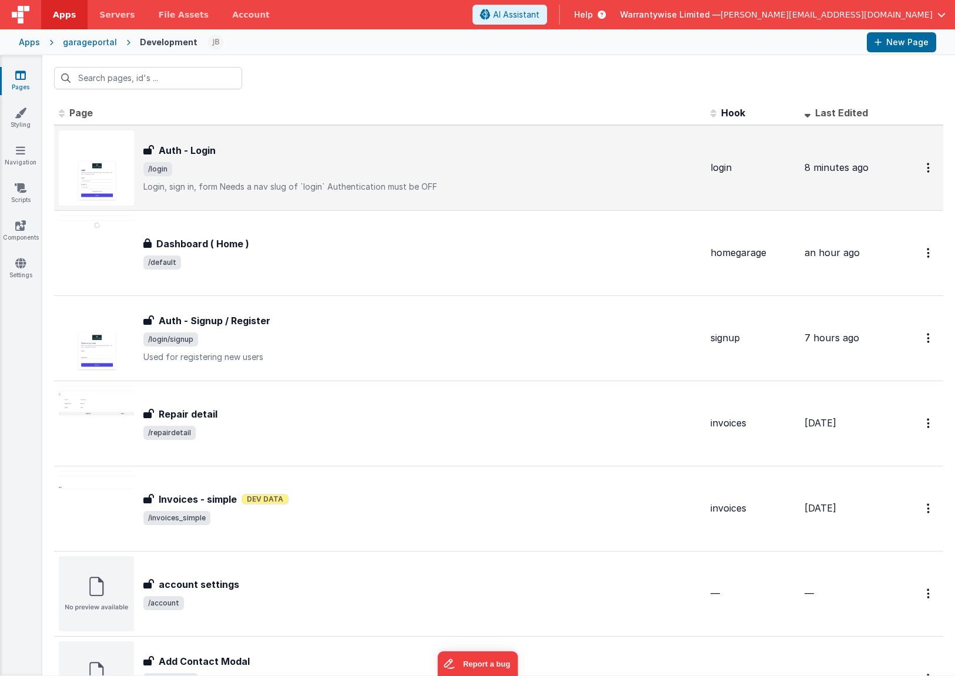
click at [324, 163] on span "/login" at bounding box center [421, 169] width 557 height 14
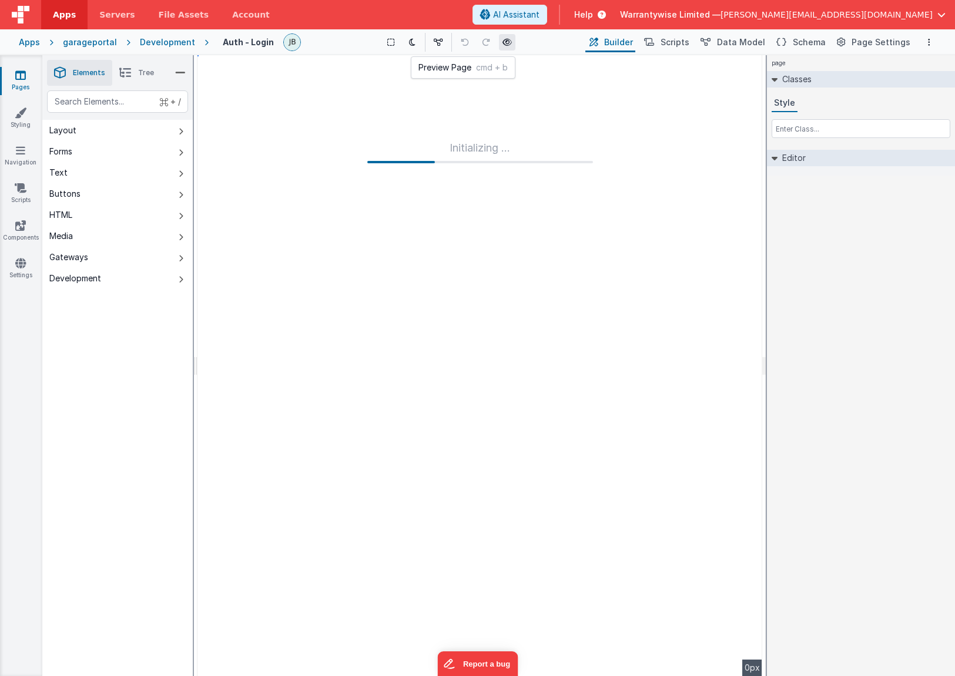
click at [508, 43] on icon at bounding box center [506, 42] width 9 height 8
click at [27, 265] on link "Settings" at bounding box center [20, 268] width 42 height 23
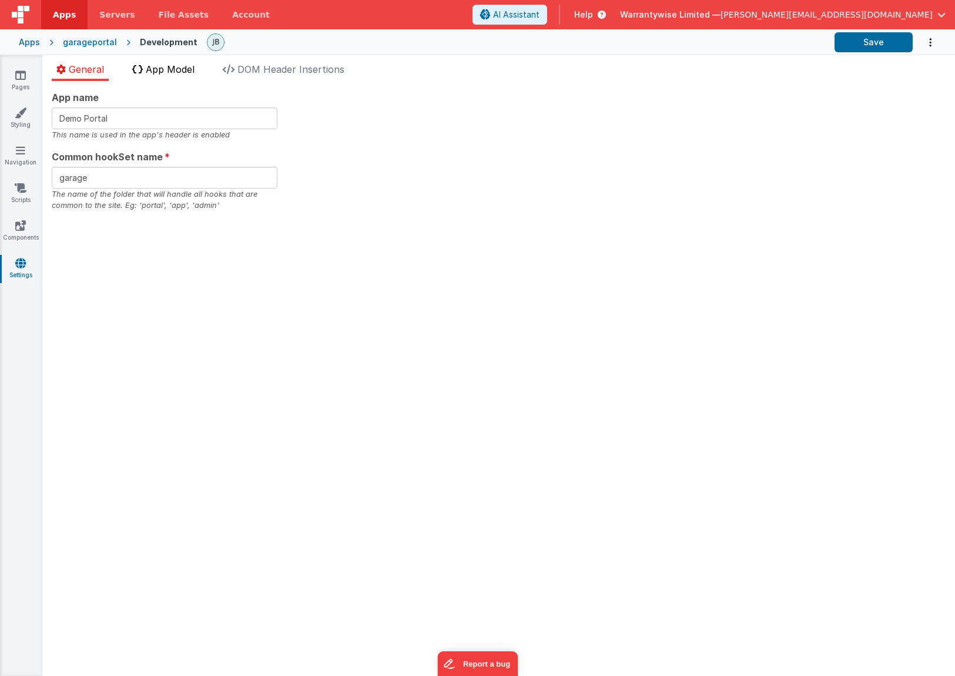
click at [174, 66] on span "App Model" at bounding box center [170, 69] width 49 height 12
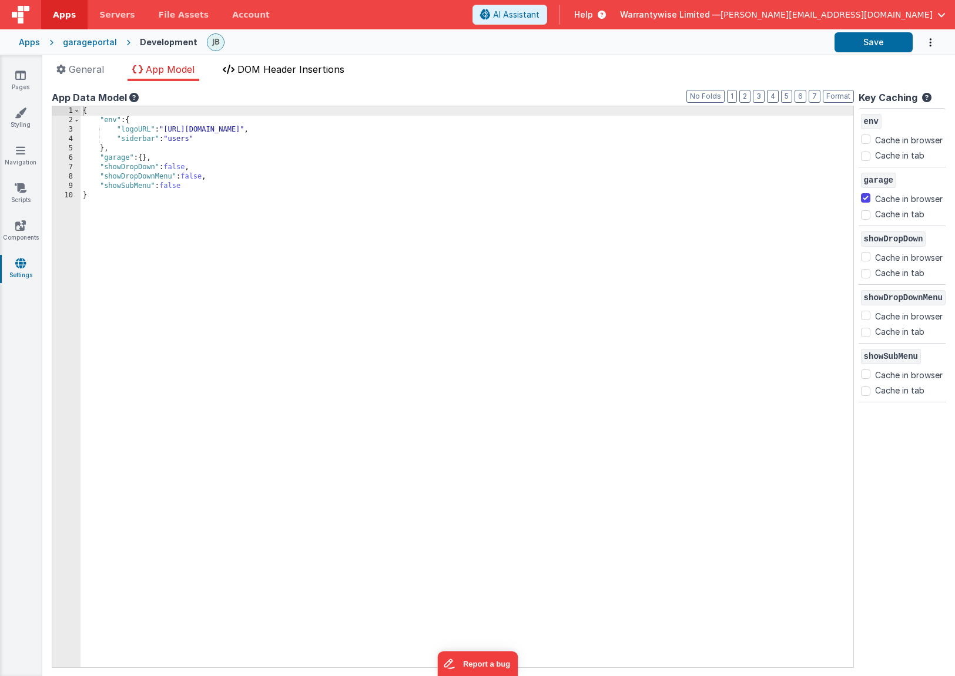
click at [259, 68] on span "DOM Header Insertions" at bounding box center [290, 69] width 107 height 12
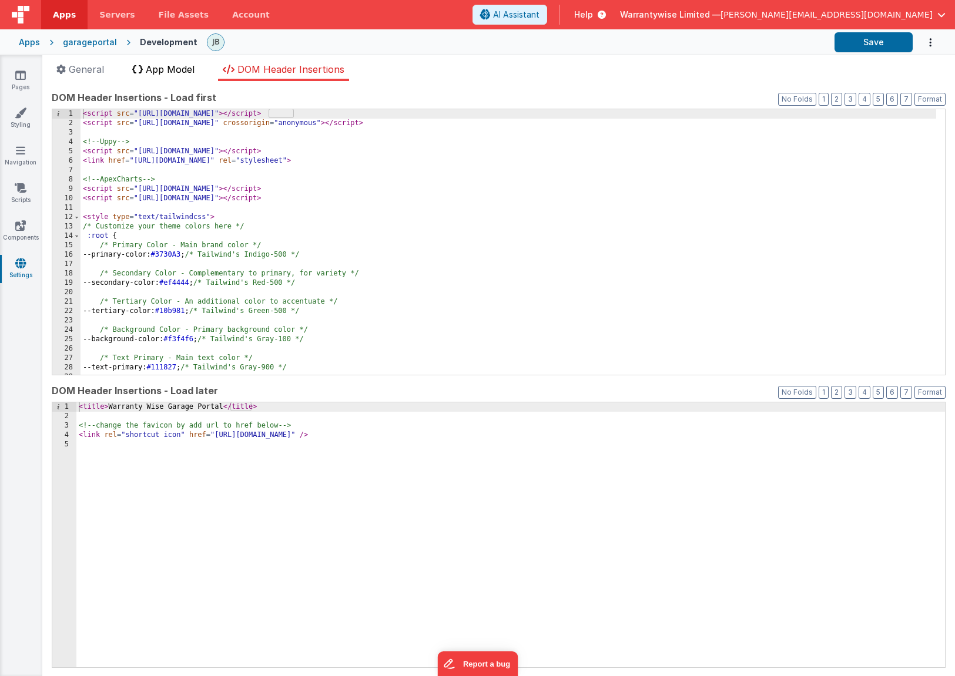
click at [150, 67] on span "App Model" at bounding box center [170, 69] width 49 height 12
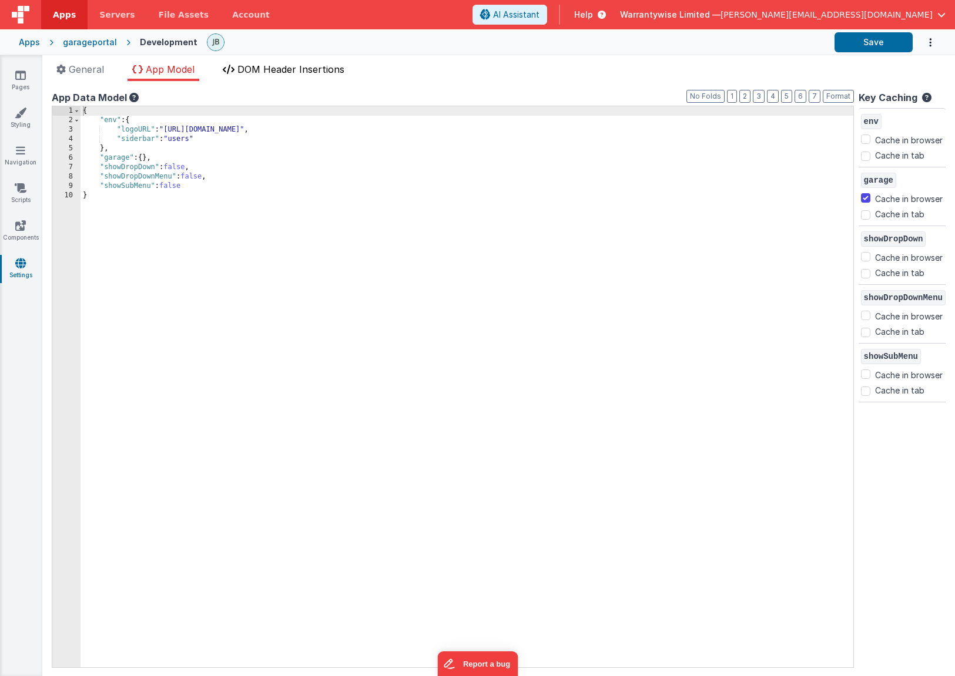
click at [243, 70] on span "DOM Header Insertions" at bounding box center [290, 69] width 107 height 12
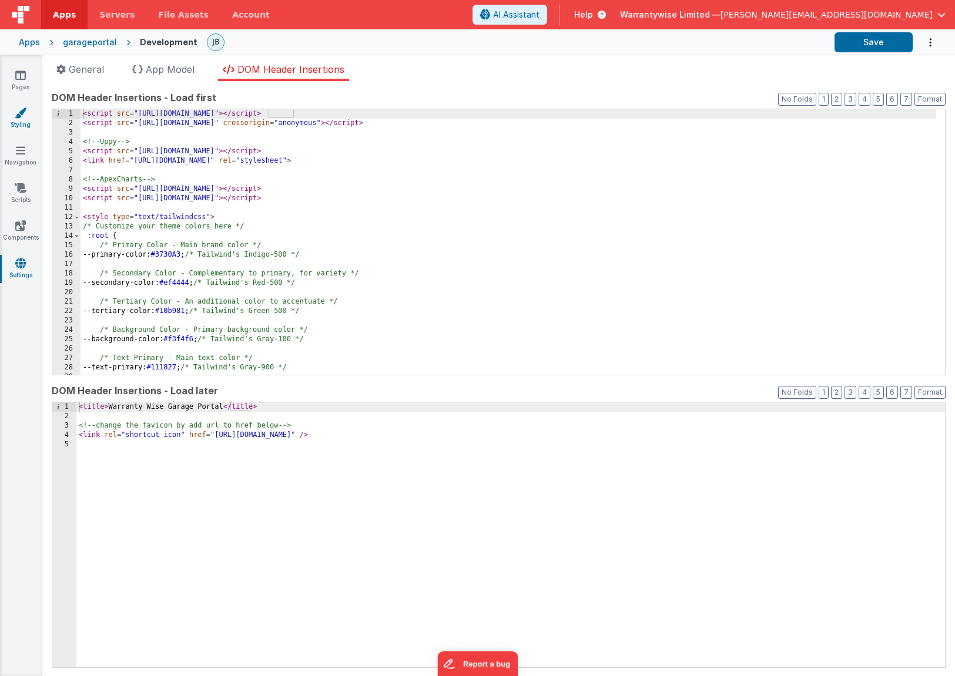
click at [24, 122] on link "Styling" at bounding box center [20, 118] width 42 height 23
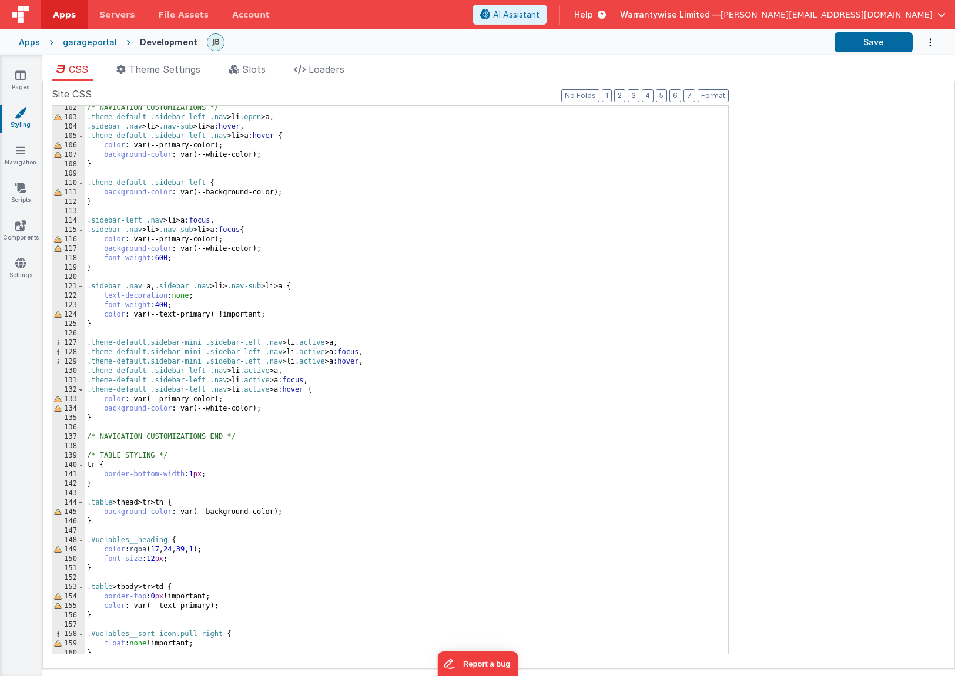
scroll to position [956, 0]
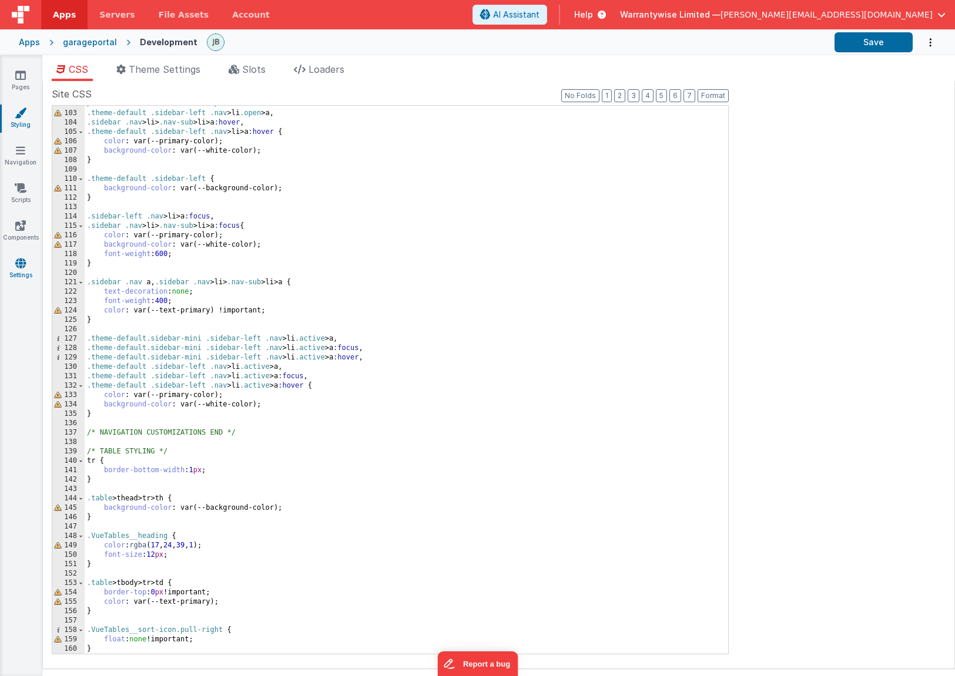
click at [20, 264] on icon at bounding box center [20, 263] width 11 height 12
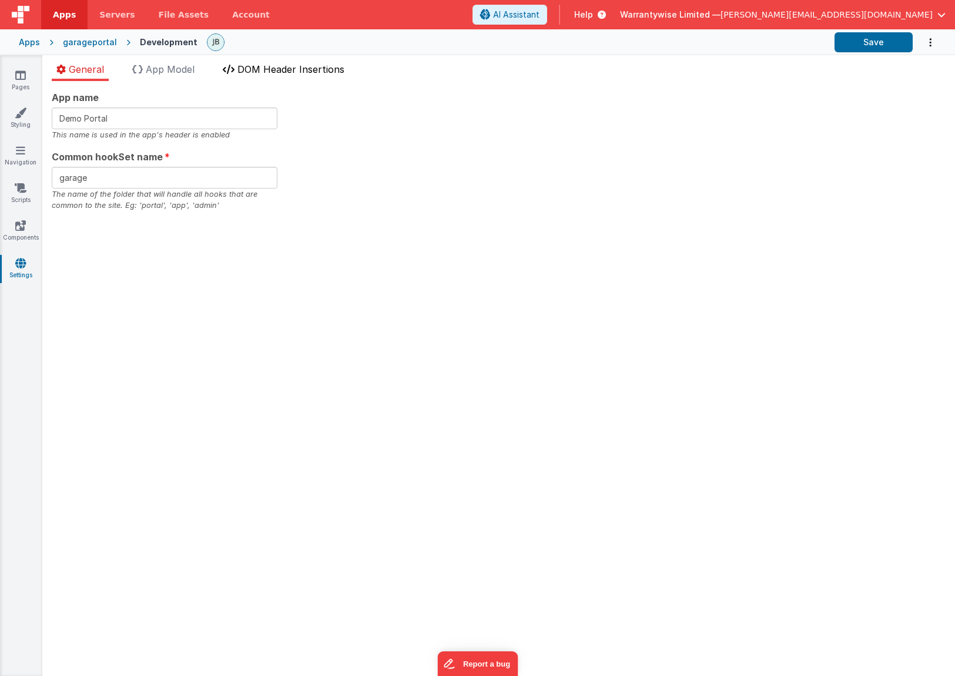
click at [283, 71] on span "DOM Header Insertions" at bounding box center [290, 69] width 107 height 12
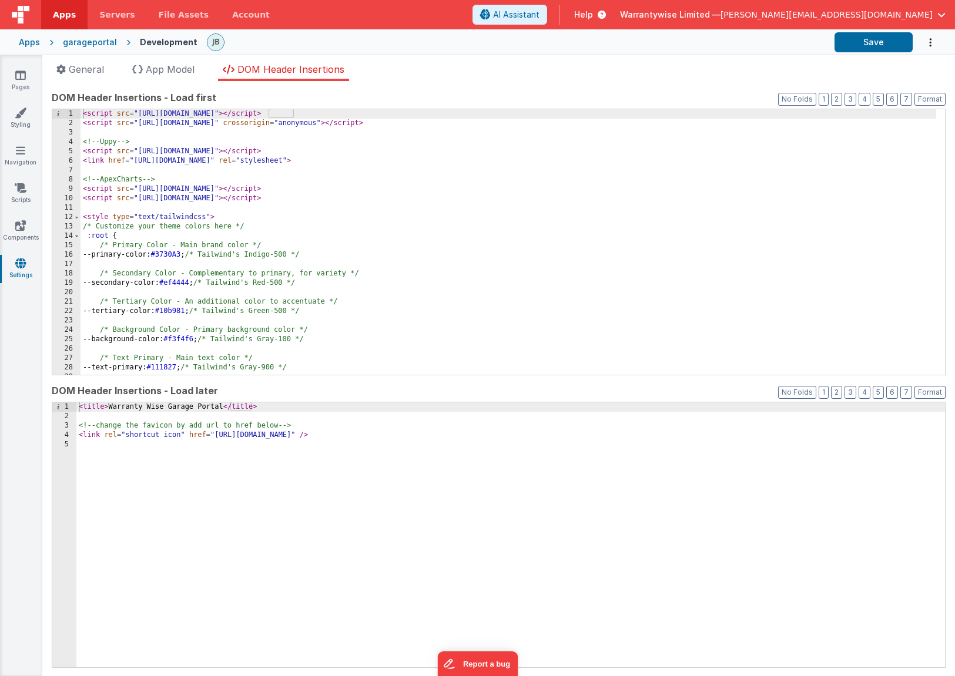
click at [452, 210] on div "< script src = "[URL][DOMAIN_NAME]" > </ script > < script src = "[URL][DOMAIN_…" at bounding box center [507, 251] width 855 height 284
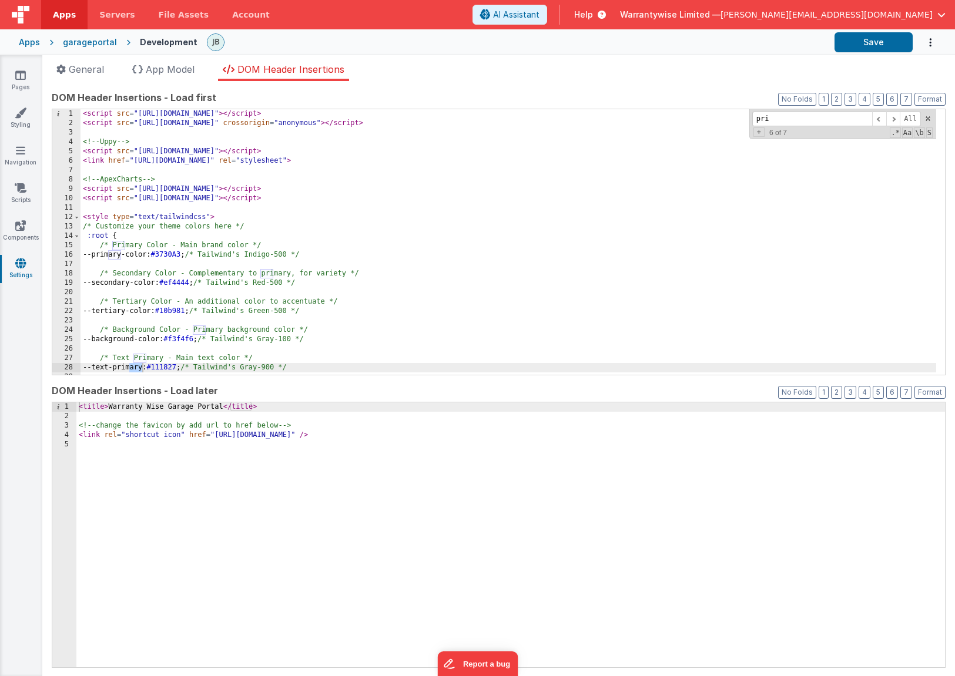
scroll to position [195, 0]
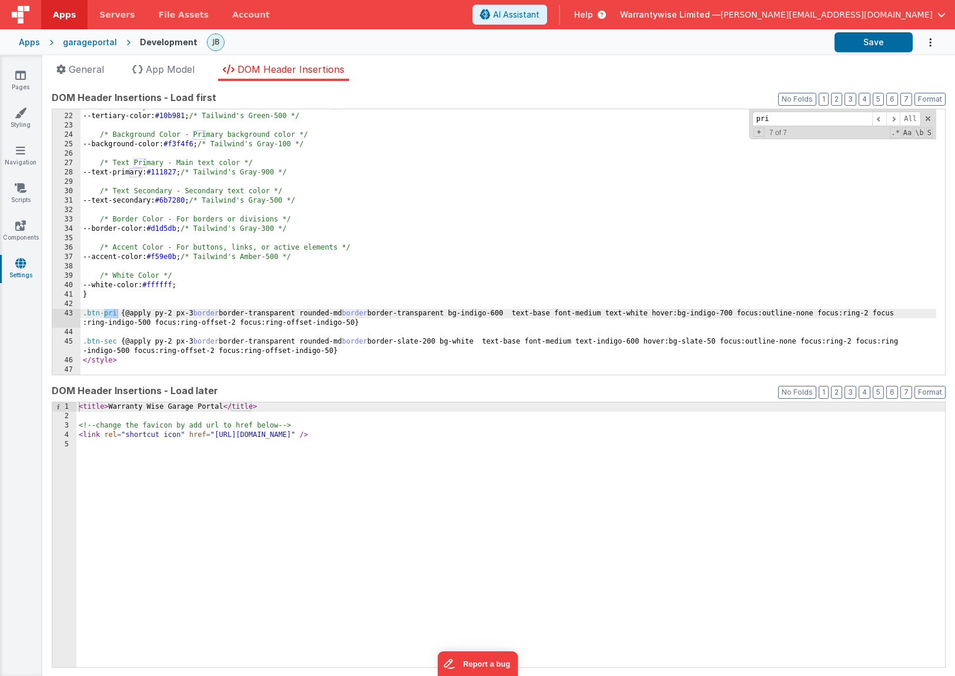
type input "pri"
drag, startPoint x: 469, startPoint y: 315, endPoint x: 523, endPoint y: 312, distance: 53.5
click at [523, 312] on div "/* Tertiary Color - An additional color to accentuate */ --tertiary-color: #10b…" at bounding box center [507, 244] width 855 height 284
click at [852, 43] on button "Save" at bounding box center [873, 42] width 78 height 20
drag, startPoint x: 706, startPoint y: 315, endPoint x: 747, endPoint y: 315, distance: 41.1
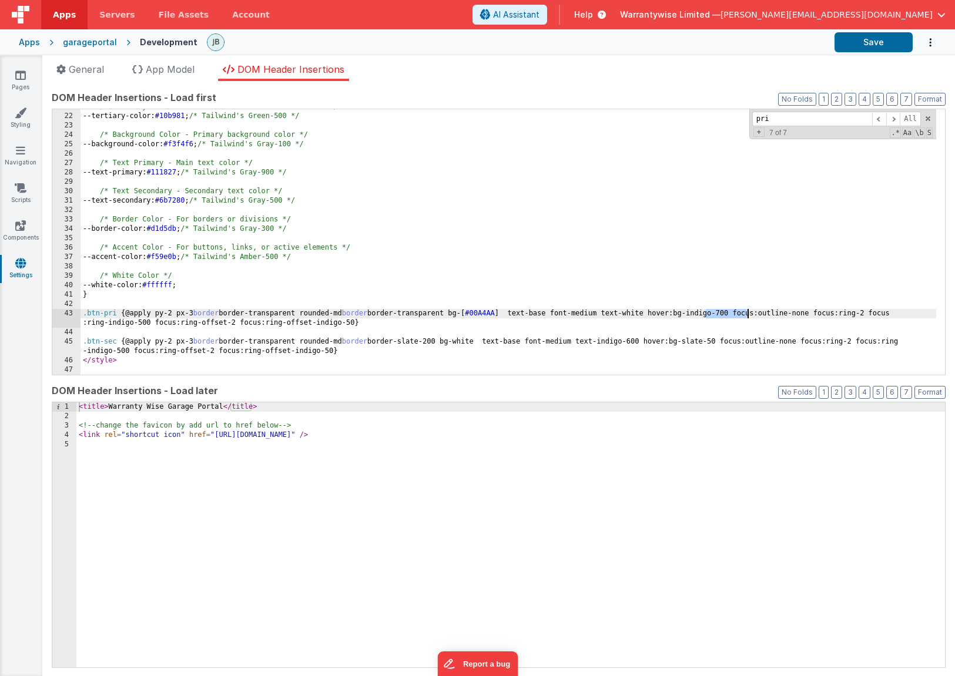
click at [747, 315] on div "/* Tertiary Color - An additional color to accentuate */ --tertiary-color: #10b…" at bounding box center [507, 244] width 855 height 284
click at [857, 43] on button "Save" at bounding box center [873, 42] width 78 height 20
click at [451, 332] on div "/* Tertiary Color - An additional color to accentuate */ --tertiary-color: #10b…" at bounding box center [507, 244] width 855 height 284
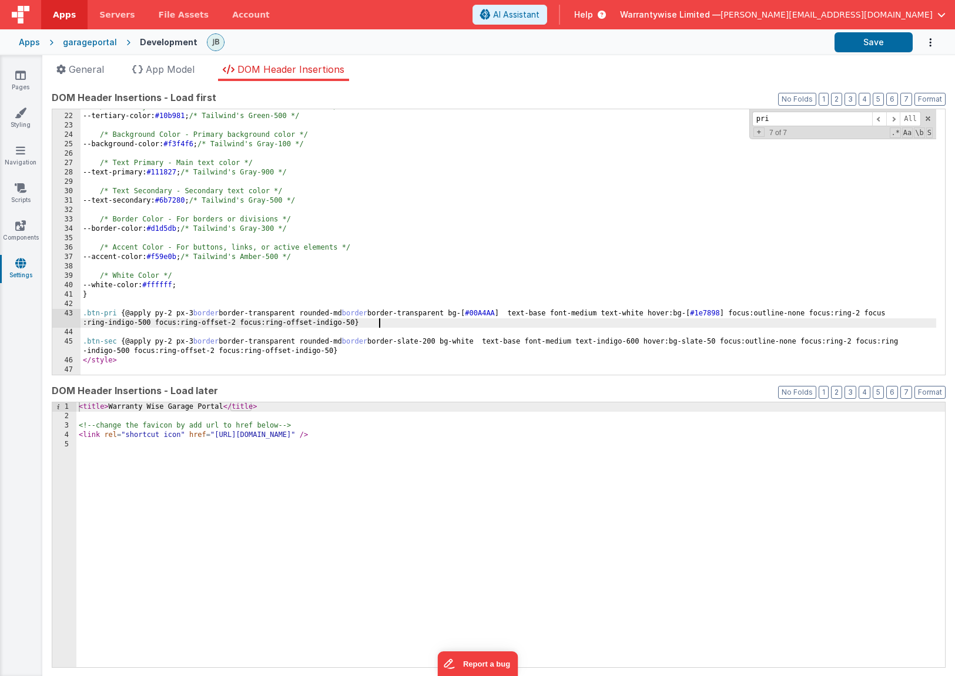
click at [451, 327] on div "/* Tertiary Color - An additional color to accentuate */ --tertiary-color: #10b…" at bounding box center [507, 244] width 855 height 284
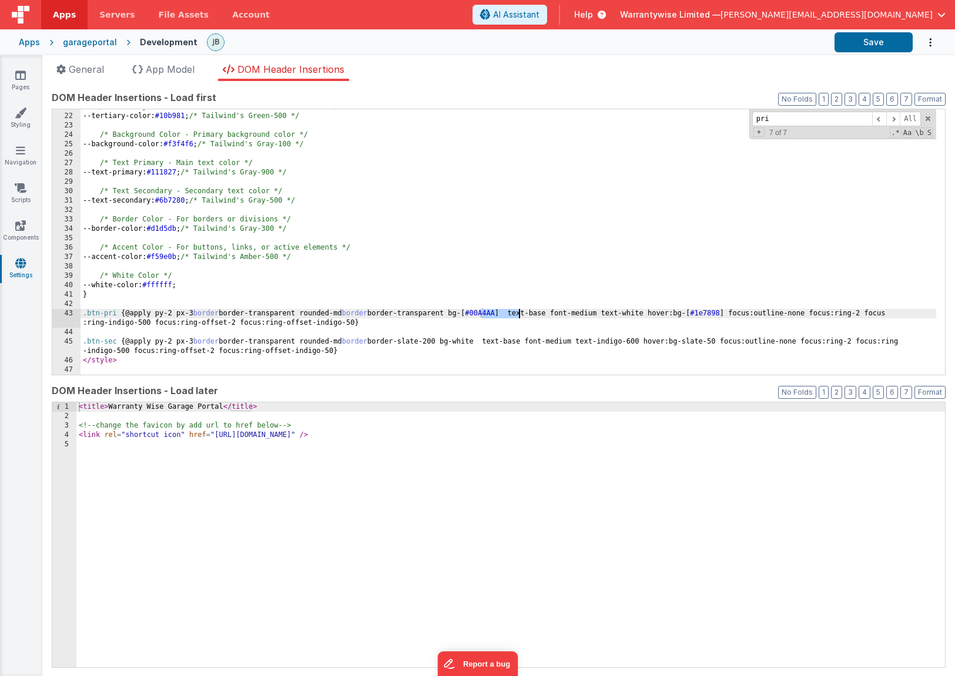
drag, startPoint x: 481, startPoint y: 315, endPoint x: 518, endPoint y: 314, distance: 37.6
click at [518, 314] on div "/* Tertiary Color - An additional color to accentuate */ --tertiary-color: #10b…" at bounding box center [507, 244] width 855 height 284
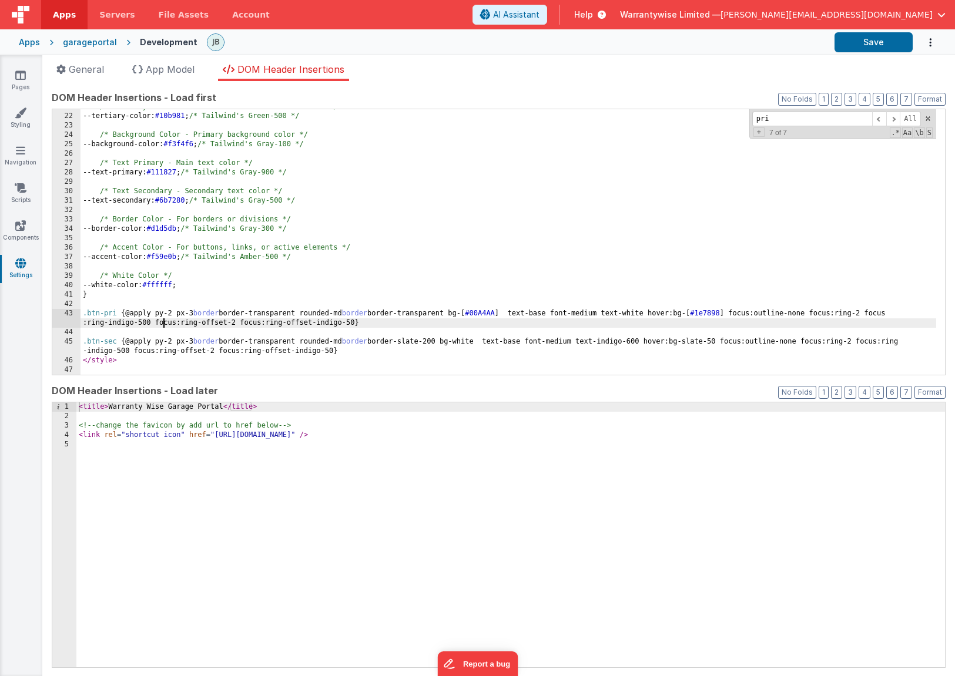
click at [162, 327] on div "/* Tertiary Color - An additional color to accentuate */ --tertiary-color: #10b…" at bounding box center [507, 244] width 855 height 284
drag, startPoint x: 125, startPoint y: 323, endPoint x: 166, endPoint y: 322, distance: 41.7
click at [166, 322] on div "/* Tertiary Color - An additional color to accentuate */ --tertiary-color: #10b…" at bounding box center [507, 244] width 855 height 284
drag, startPoint x: 330, startPoint y: 324, endPoint x: 365, endPoint y: 323, distance: 34.7
click at [365, 323] on div "/* Tertiary Color - An additional color to accentuate */ --tertiary-color: #10b…" at bounding box center [507, 244] width 855 height 284
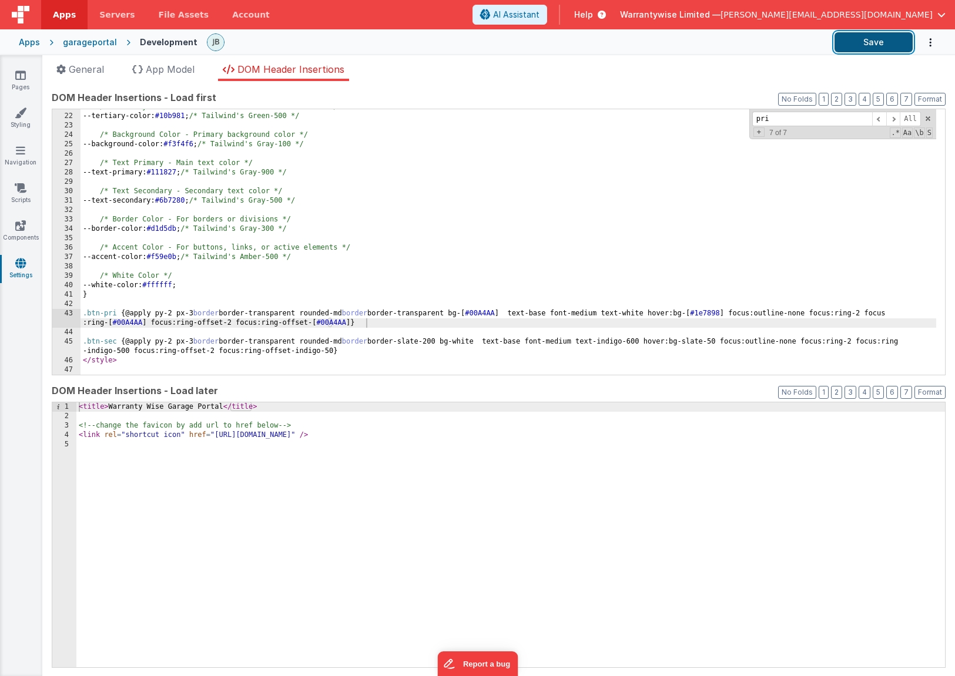
click at [859, 44] on button "Save" at bounding box center [873, 42] width 78 height 20
click at [720, 315] on div "/* Tertiary Color - An additional color to accentuate */ --tertiary-color: #10b…" at bounding box center [507, 244] width 855 height 284
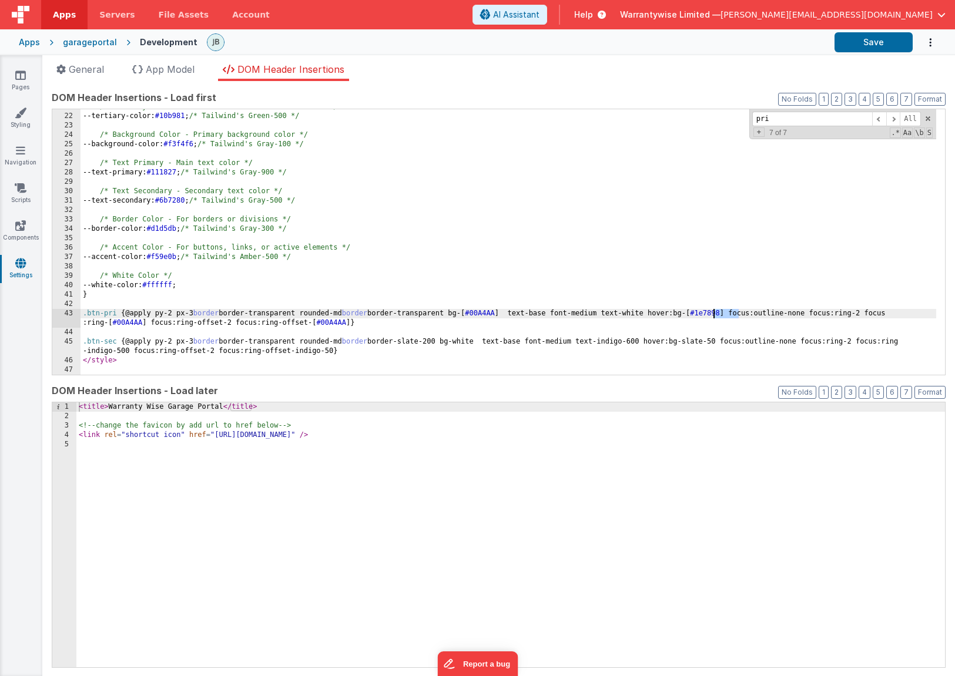
click at [720, 315] on div "/* Tertiary Color - An additional color to accentuate */ --tertiary-color: #10b…" at bounding box center [507, 244] width 855 height 284
click at [866, 43] on button "Save" at bounding box center [873, 42] width 78 height 20
click at [406, 354] on div "/* Tertiary Color - An additional color to accentuate */ --tertiary-color: #10b…" at bounding box center [507, 244] width 855 height 284
click at [714, 315] on div "/* Tertiary Color - An additional color to accentuate */ --tertiary-color: #10b…" at bounding box center [507, 244] width 855 height 284
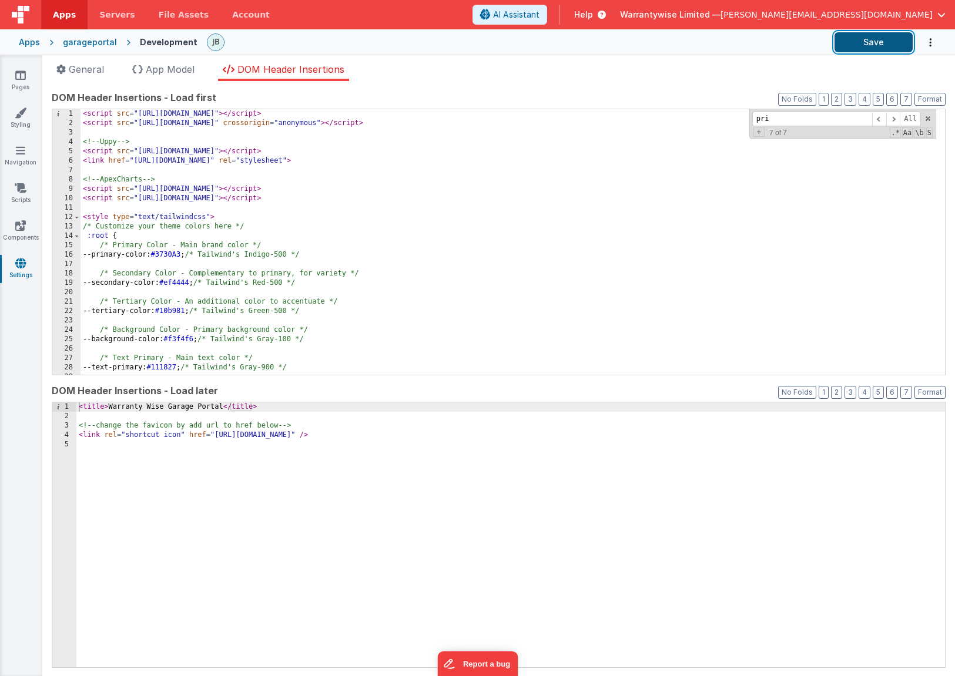
click at [874, 45] on button "Save" at bounding box center [873, 42] width 78 height 20
click at [70, 41] on div "garageportal" at bounding box center [90, 42] width 54 height 12
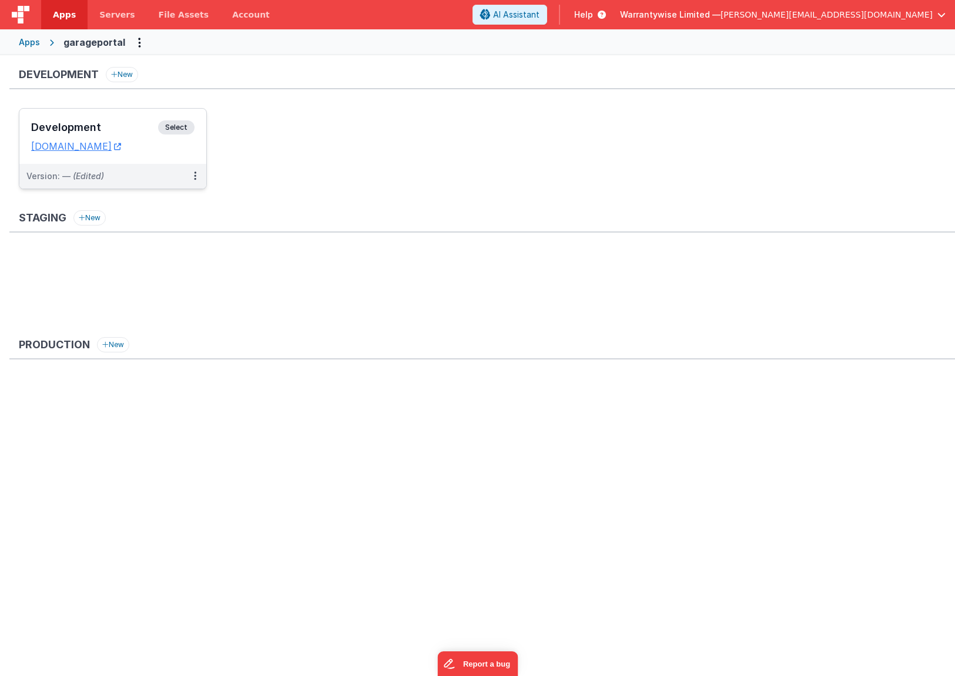
click at [112, 119] on div "Development Select URLs [DOMAIN_NAME]" at bounding box center [112, 136] width 187 height 55
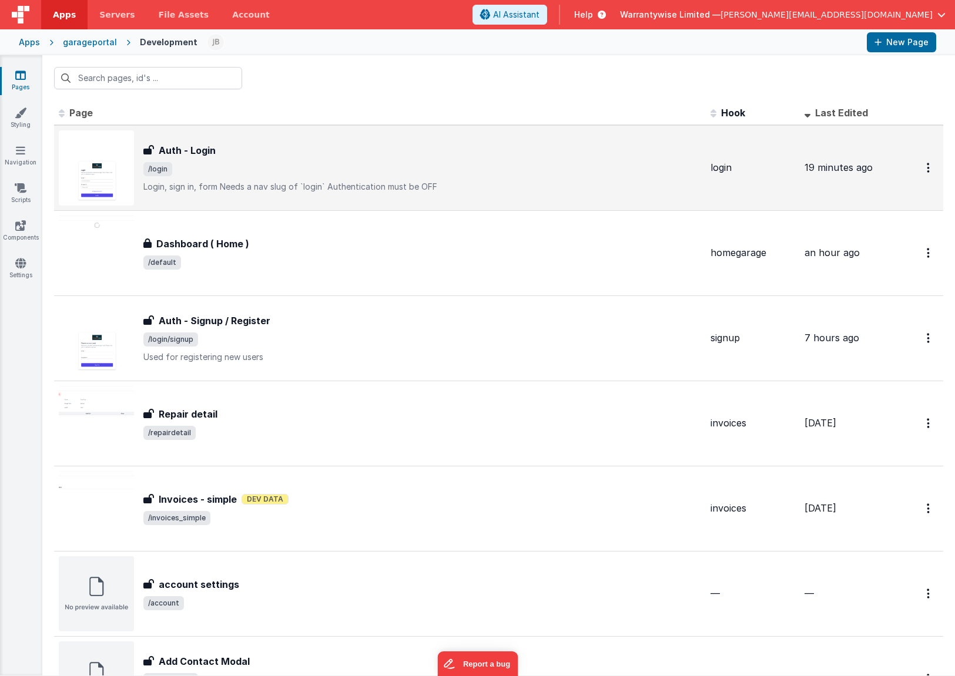
click at [273, 156] on div "Auth - Login" at bounding box center [421, 150] width 557 height 14
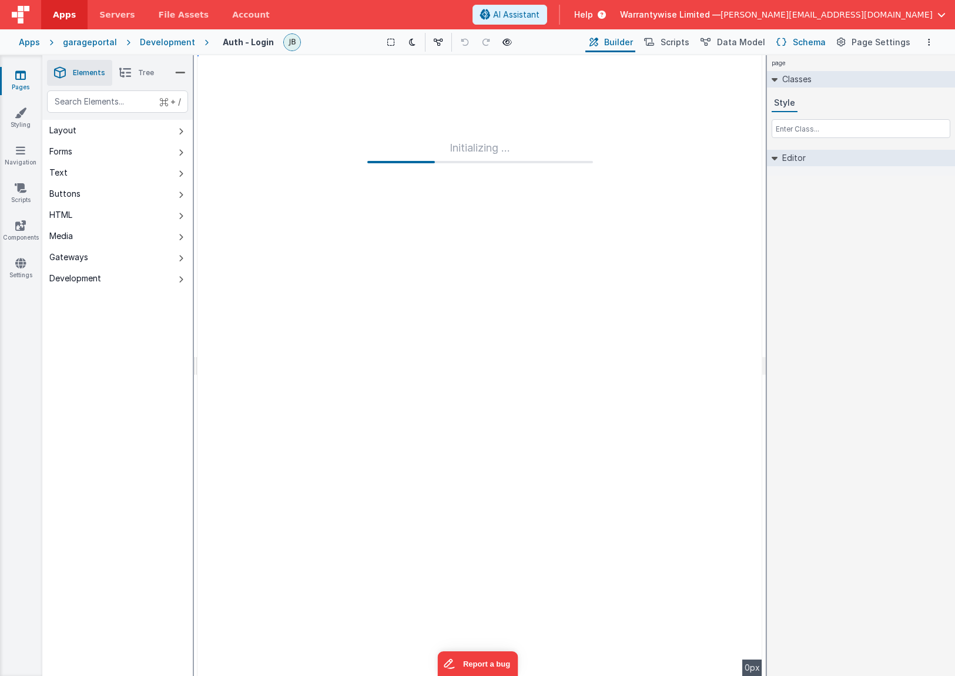
click at [800, 41] on span "Schema" at bounding box center [808, 42] width 33 height 12
